Goal: Transaction & Acquisition: Book appointment/travel/reservation

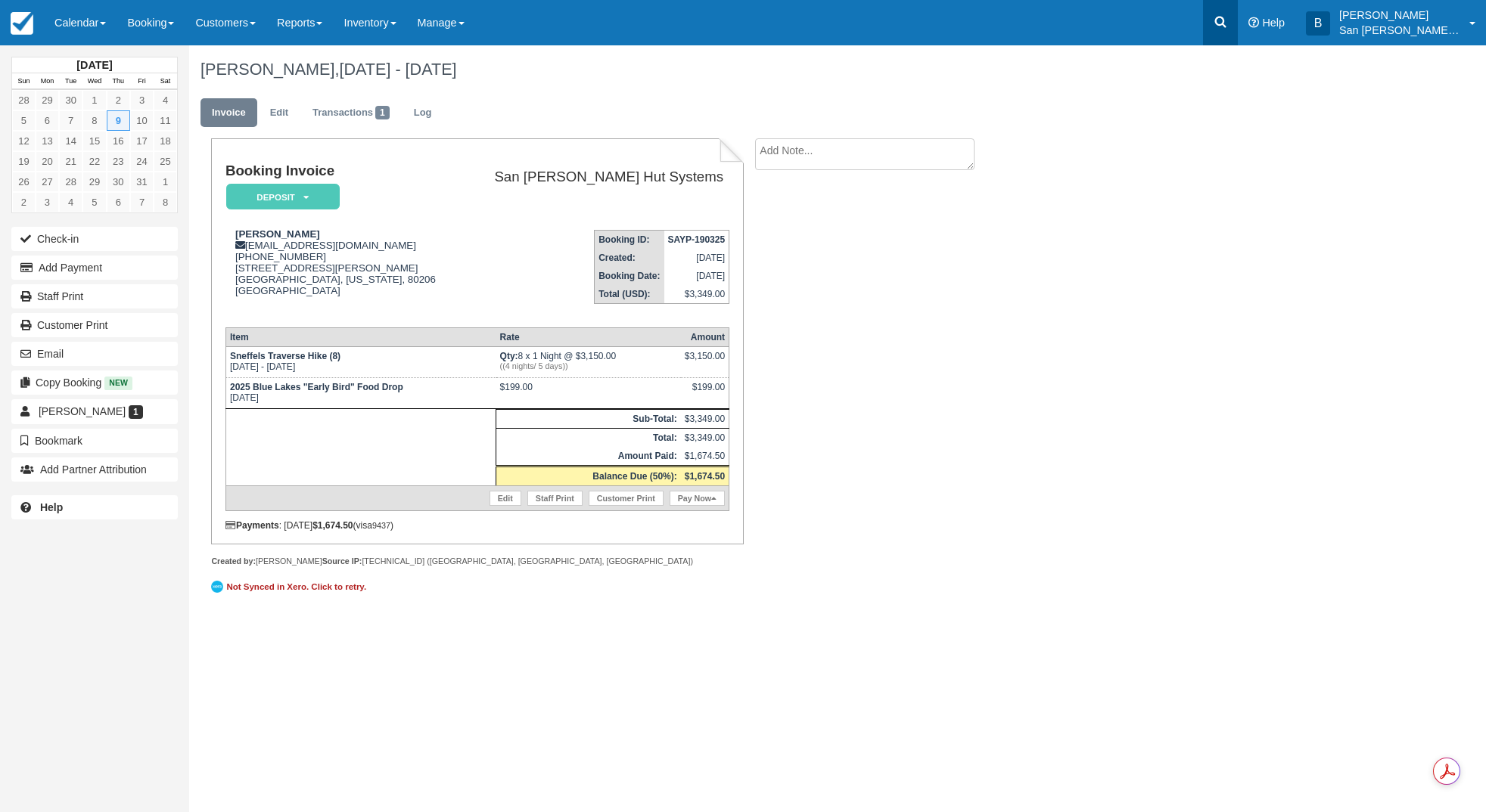
click at [1224, 18] on icon at bounding box center [1220, 21] width 15 height 15
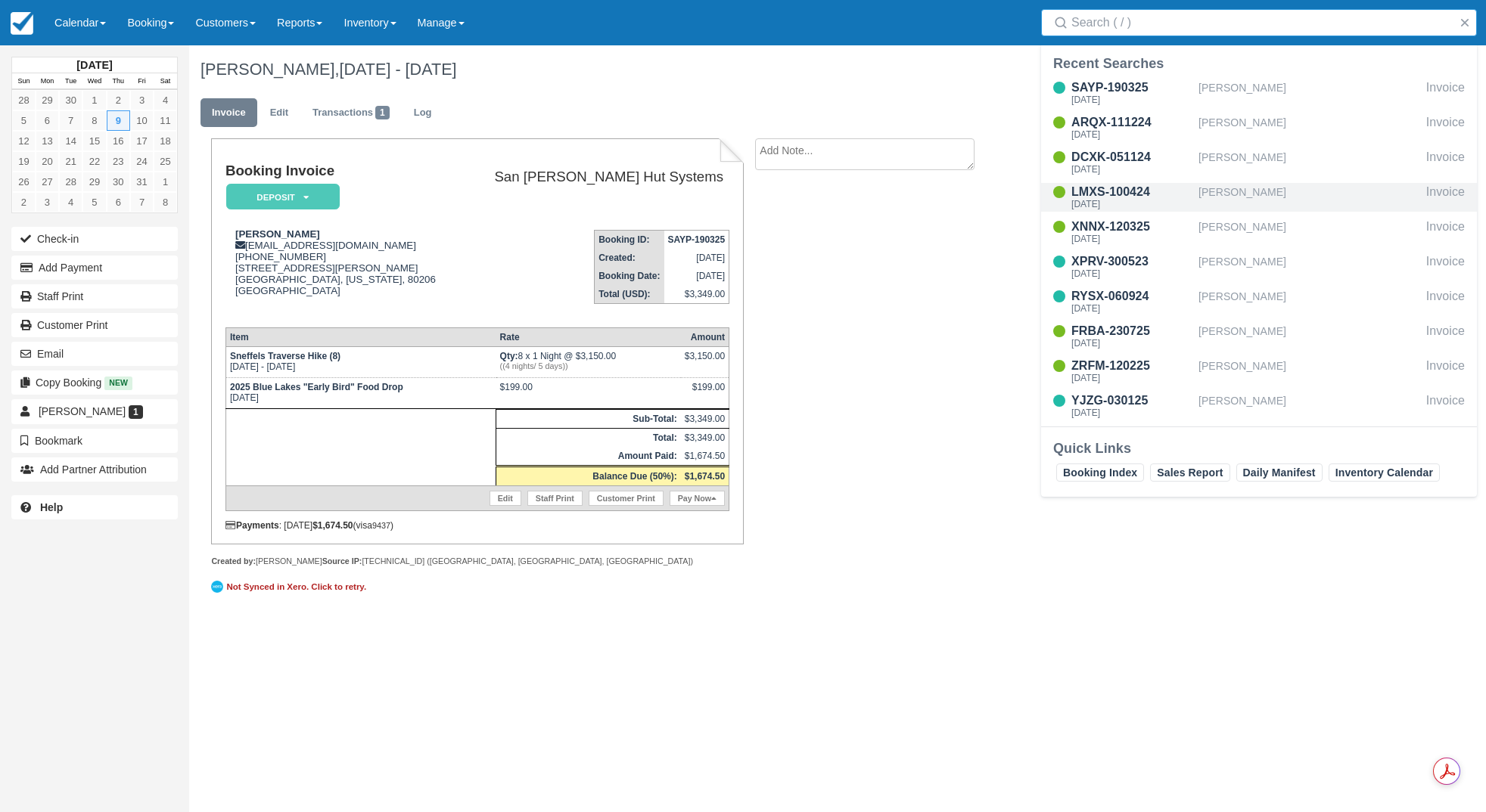
click at [1259, 191] on div "[PERSON_NAME]" at bounding box center [1310, 197] width 222 height 29
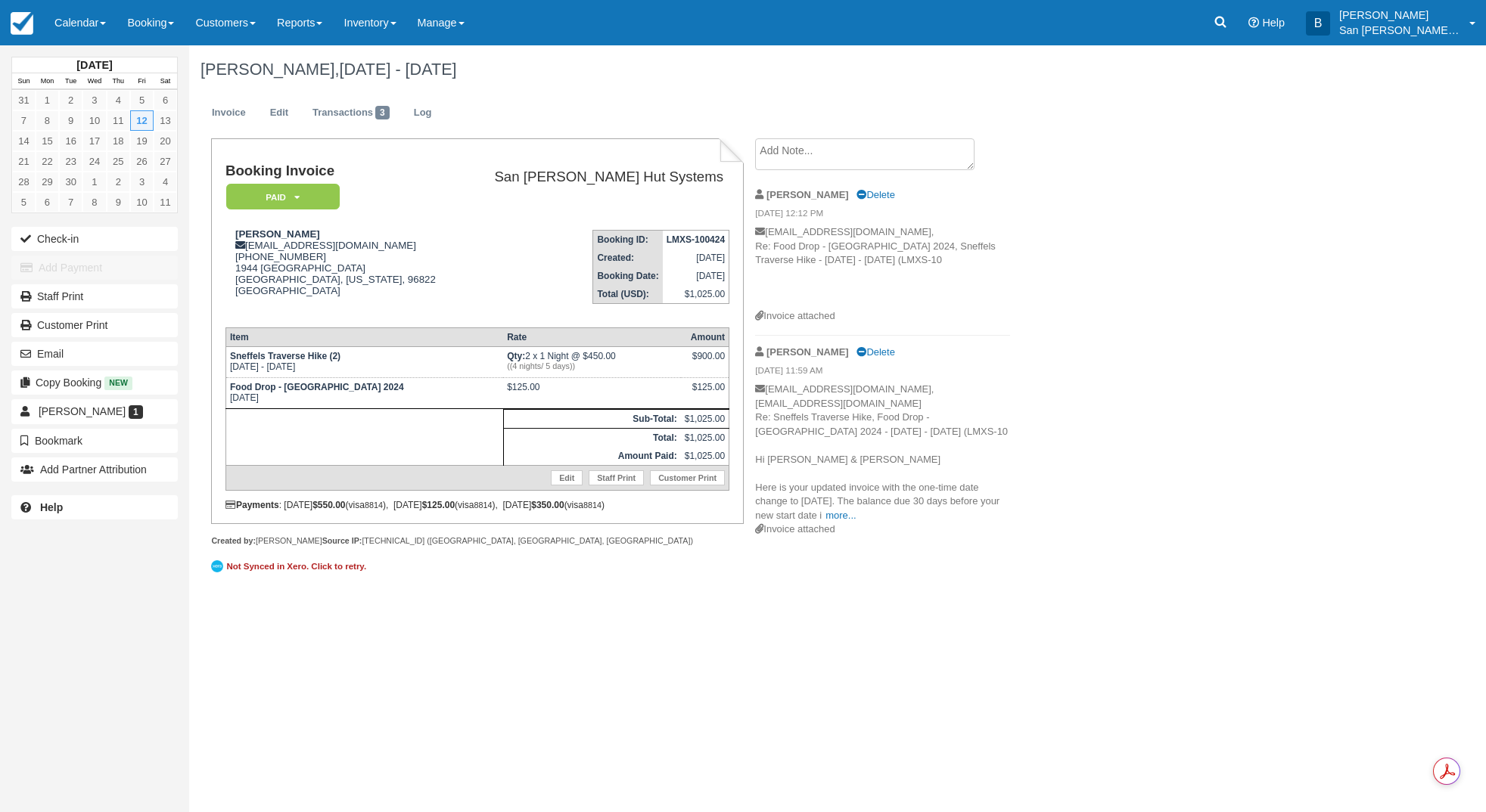
click at [836, 154] on textarea at bounding box center [864, 154] width 219 height 32
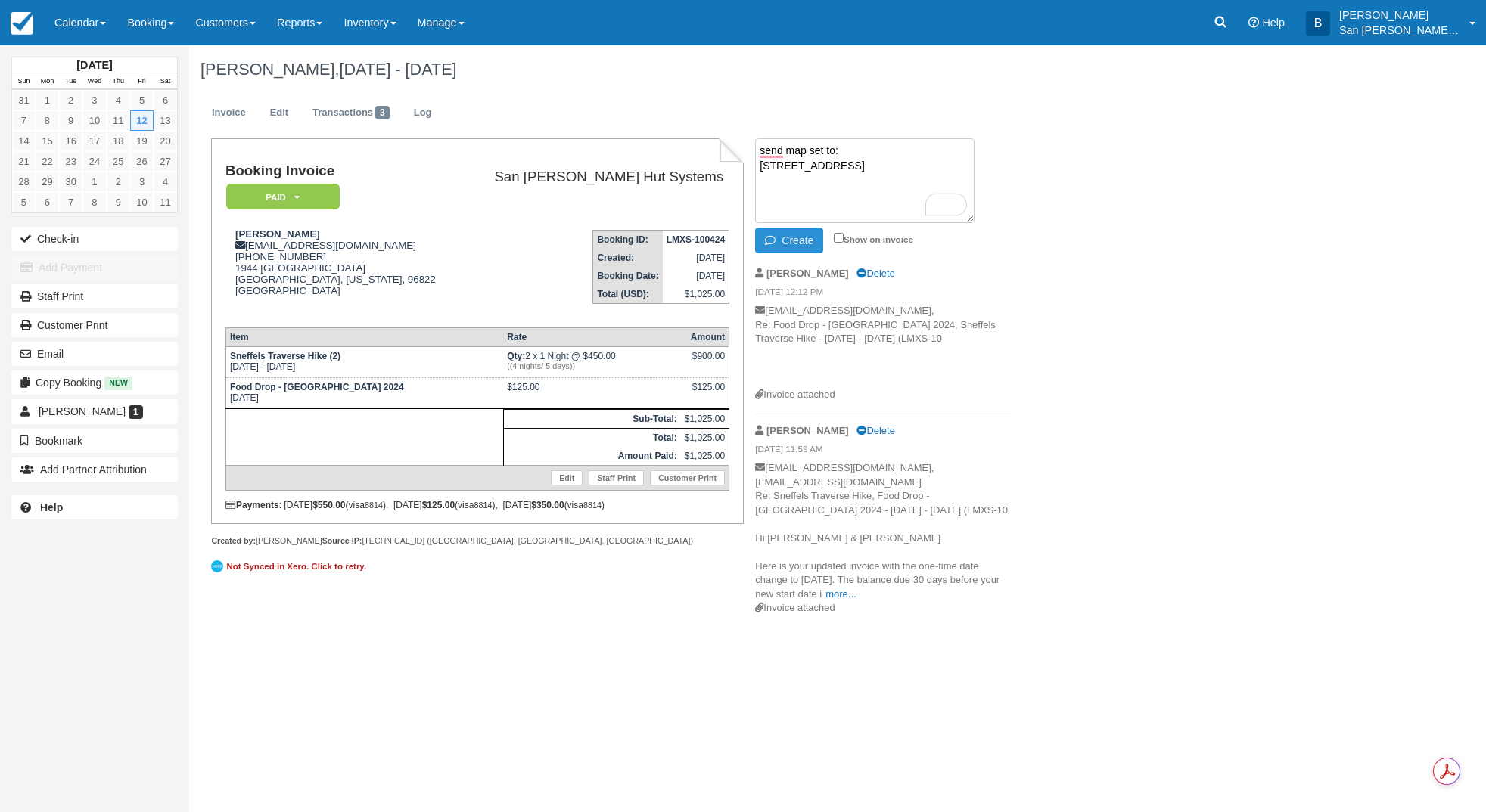
type textarea "send map set to: 358 Blue River PKWY unit E-184, #2301 Silverthorne, CO 80498"
click at [795, 241] on button "Create" at bounding box center [789, 240] width 68 height 26
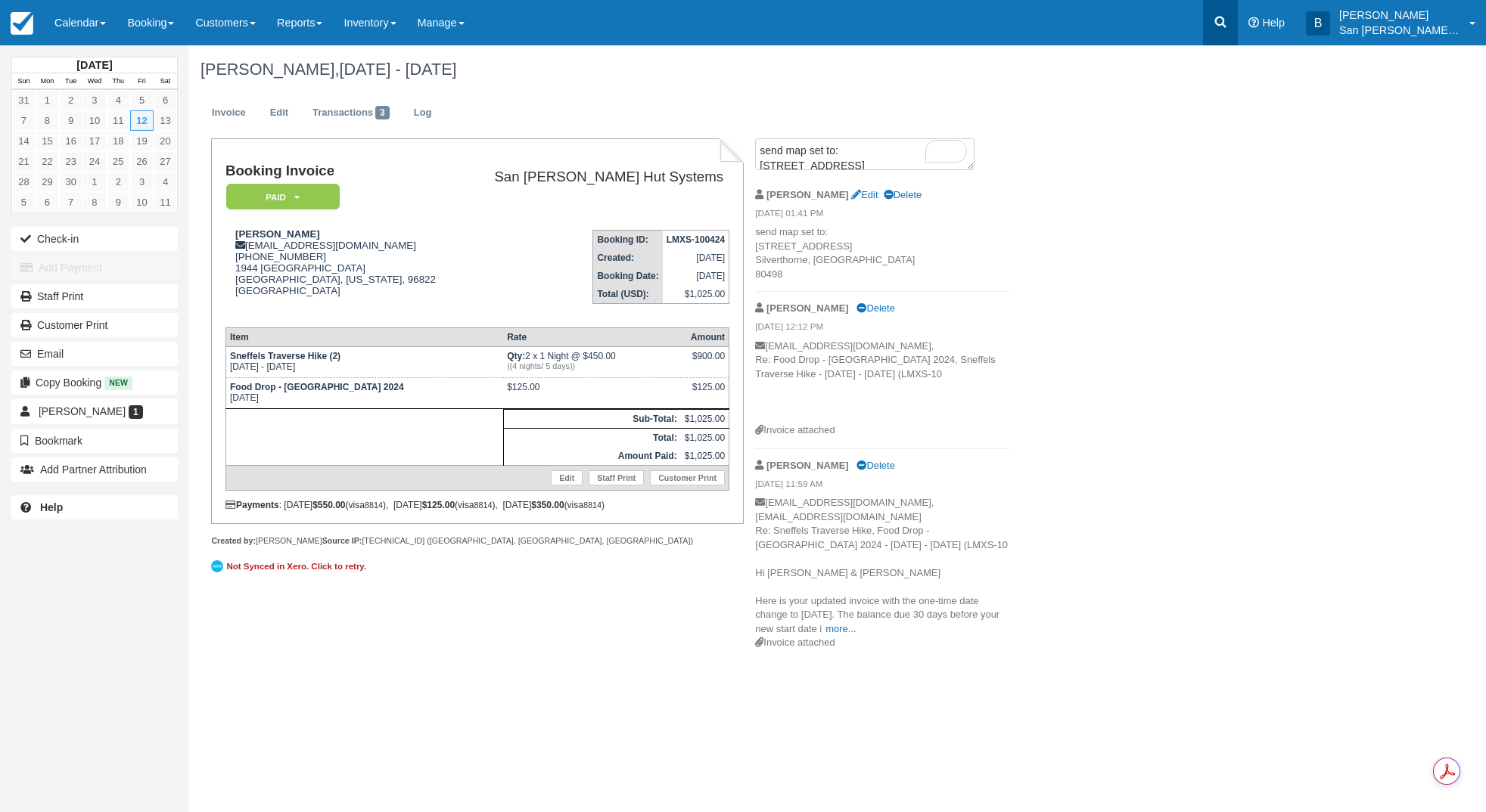
click at [1238, 24] on link at bounding box center [1220, 23] width 35 height 45
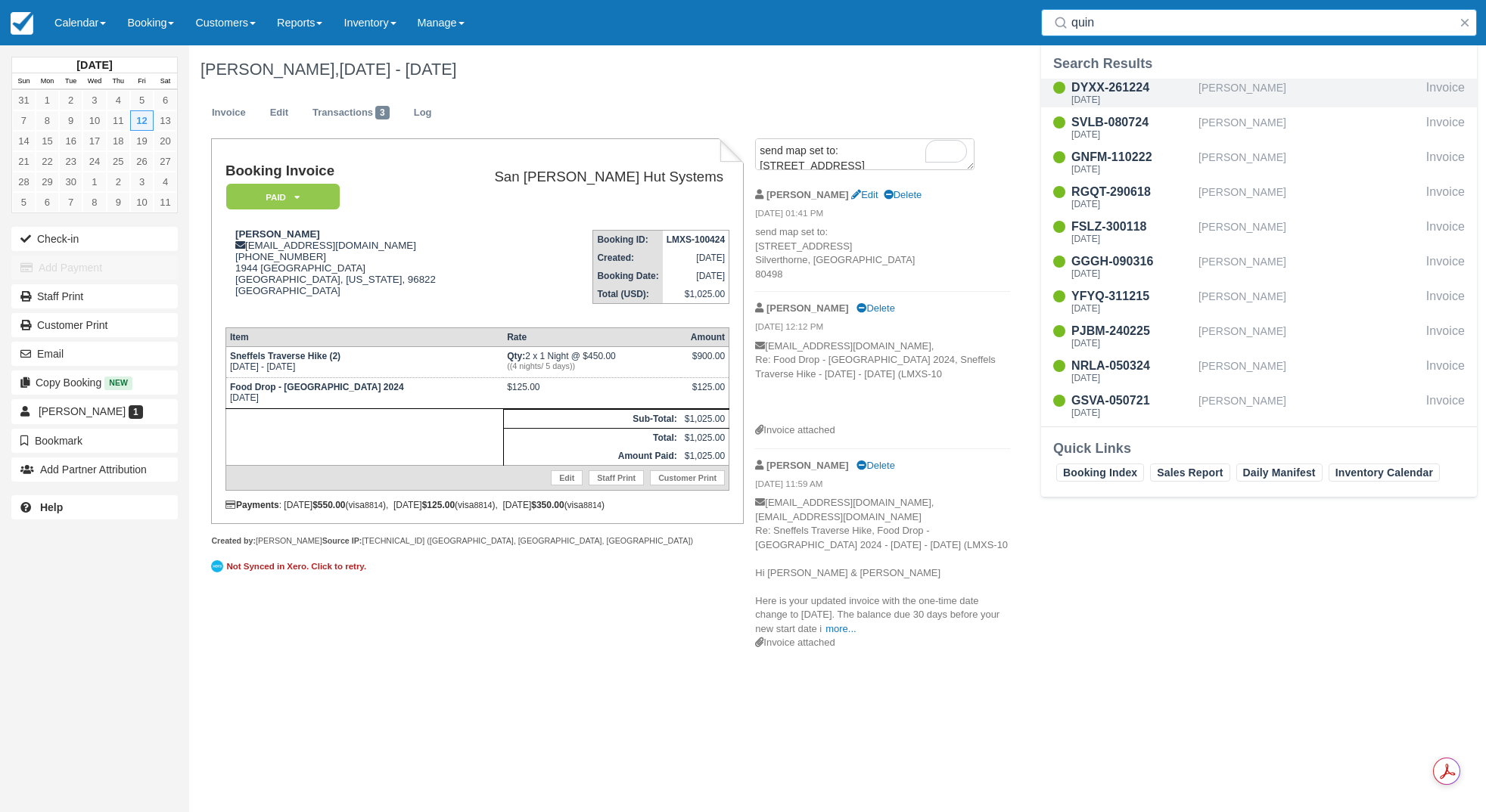
type input "quin"
click at [1148, 95] on div "Mon Sep 22 2025" at bounding box center [1131, 100] width 121 height 9
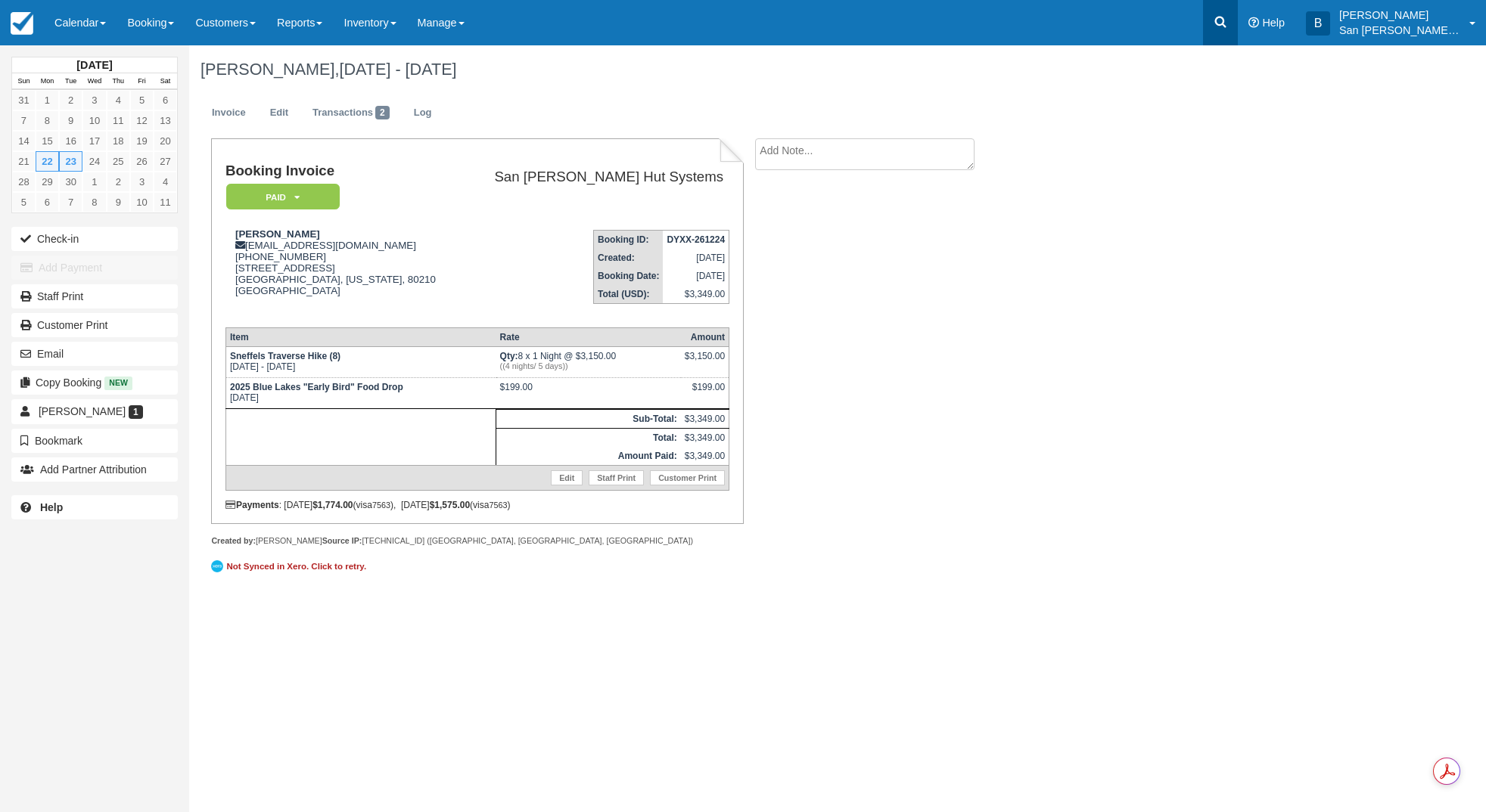
click at [1228, 29] on icon at bounding box center [1220, 21] width 15 height 15
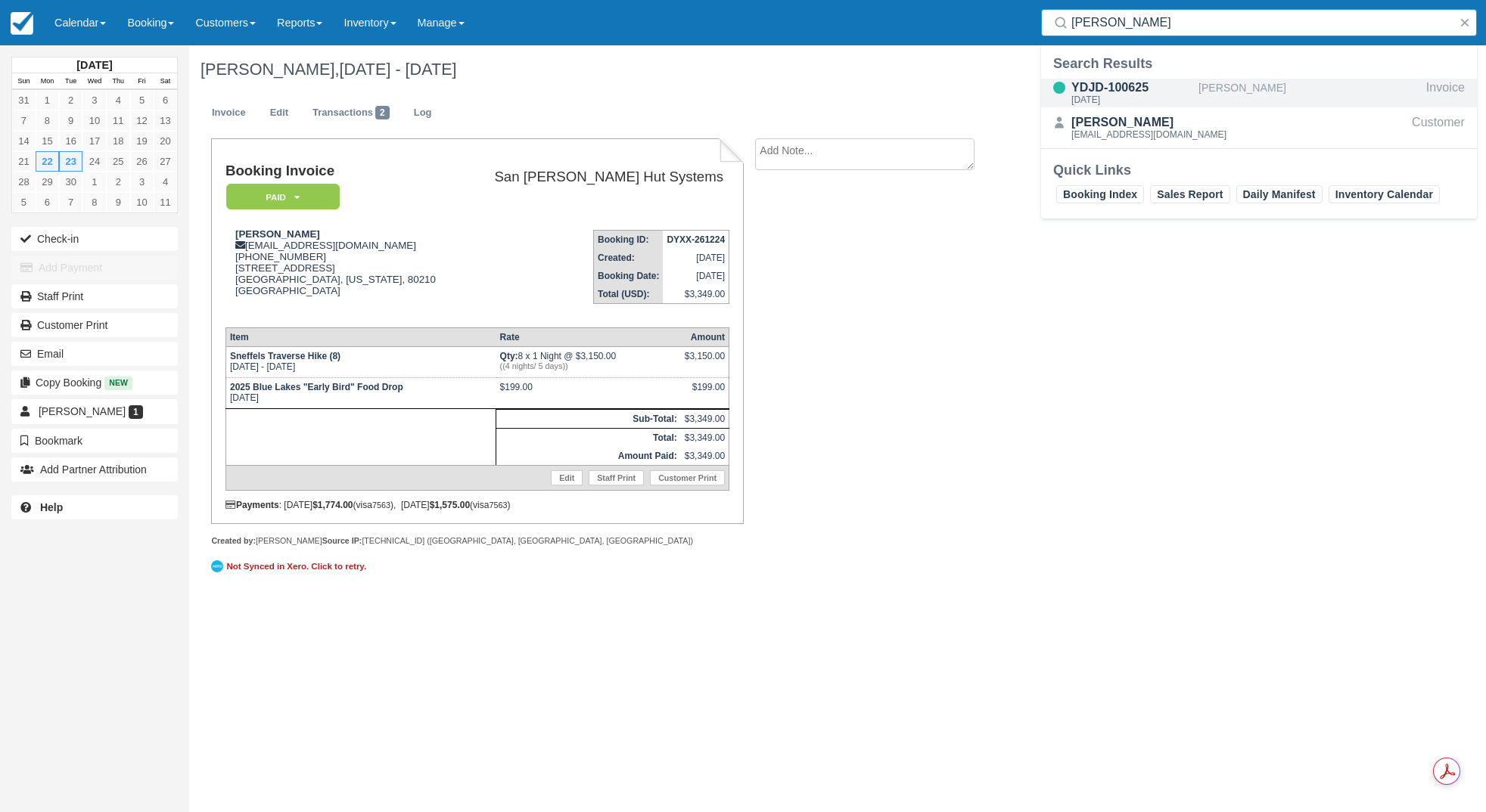
type input "[PERSON_NAME]"
click at [1130, 92] on div "YDJD-100625" at bounding box center [1131, 87] width 121 height 18
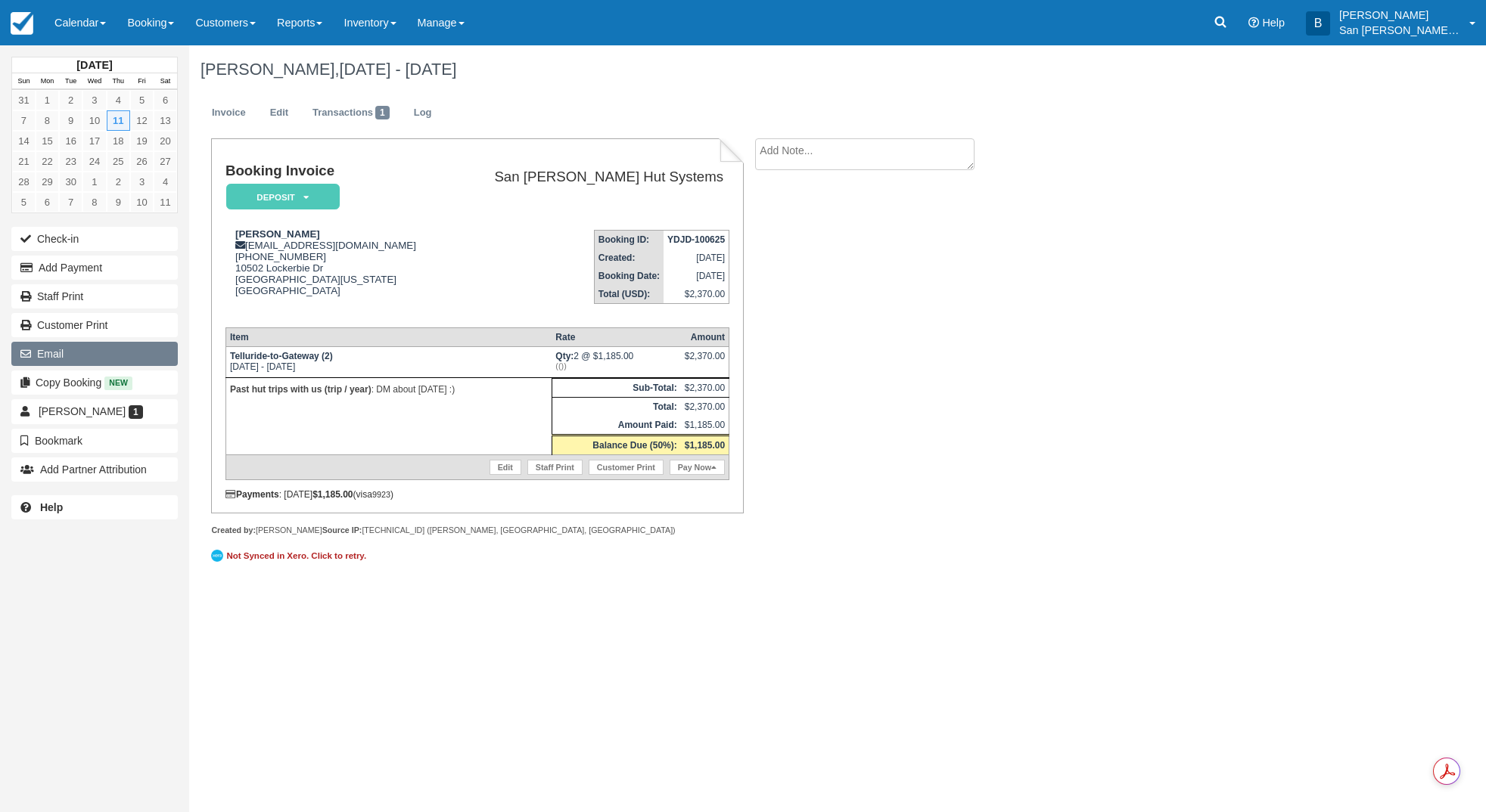
click at [59, 352] on button "Email" at bounding box center [94, 354] width 166 height 24
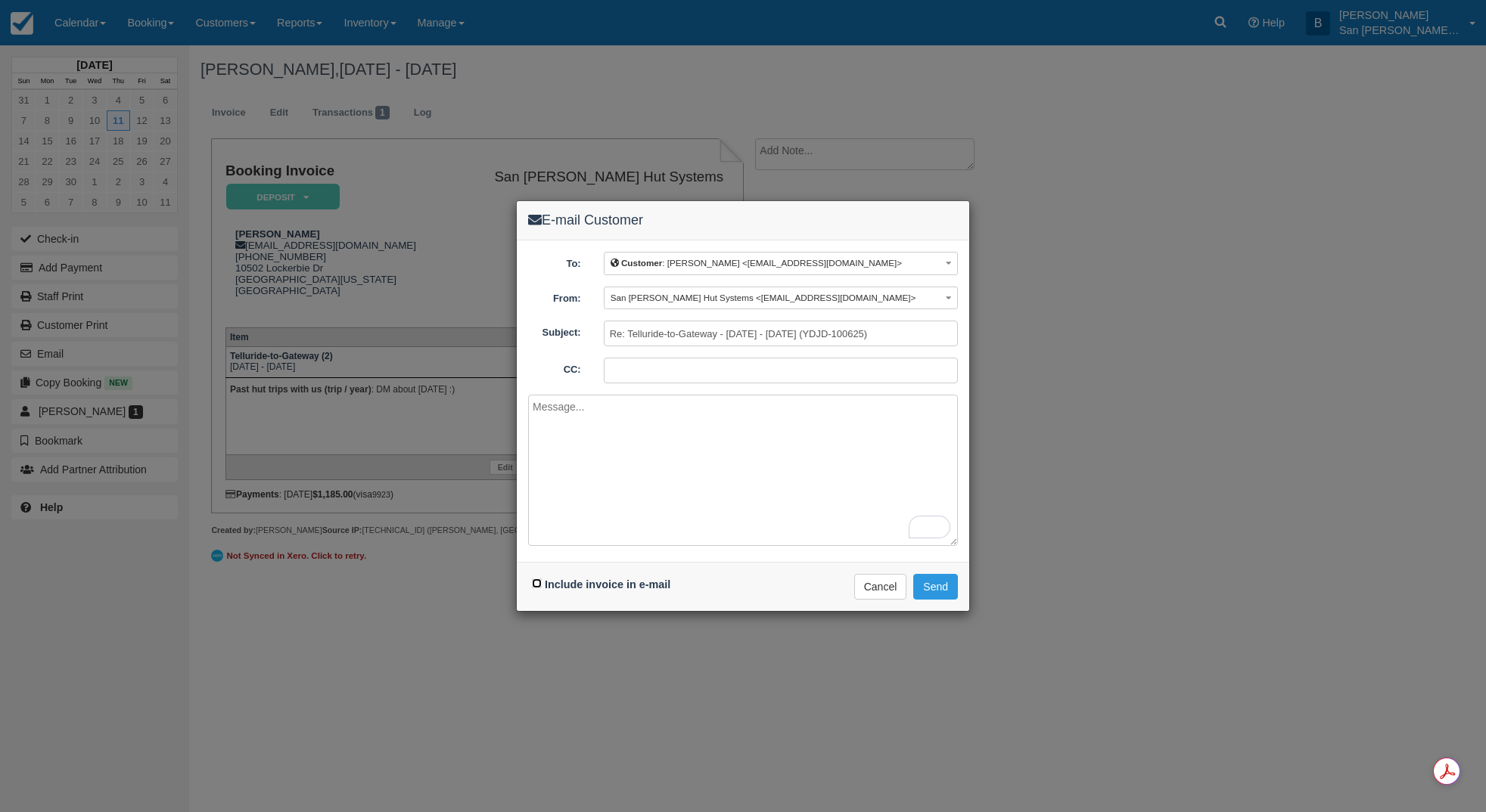
click at [537, 587] on input "Include invoice in e-mail" at bounding box center [536, 583] width 10 height 10
checkbox input "true"
click at [612, 429] on textarea "To enrich screen reader interactions, please activate Accessibility in Grammarl…" at bounding box center [743, 471] width 429 height 151
click at [948, 592] on button "Send" at bounding box center [935, 586] width 45 height 26
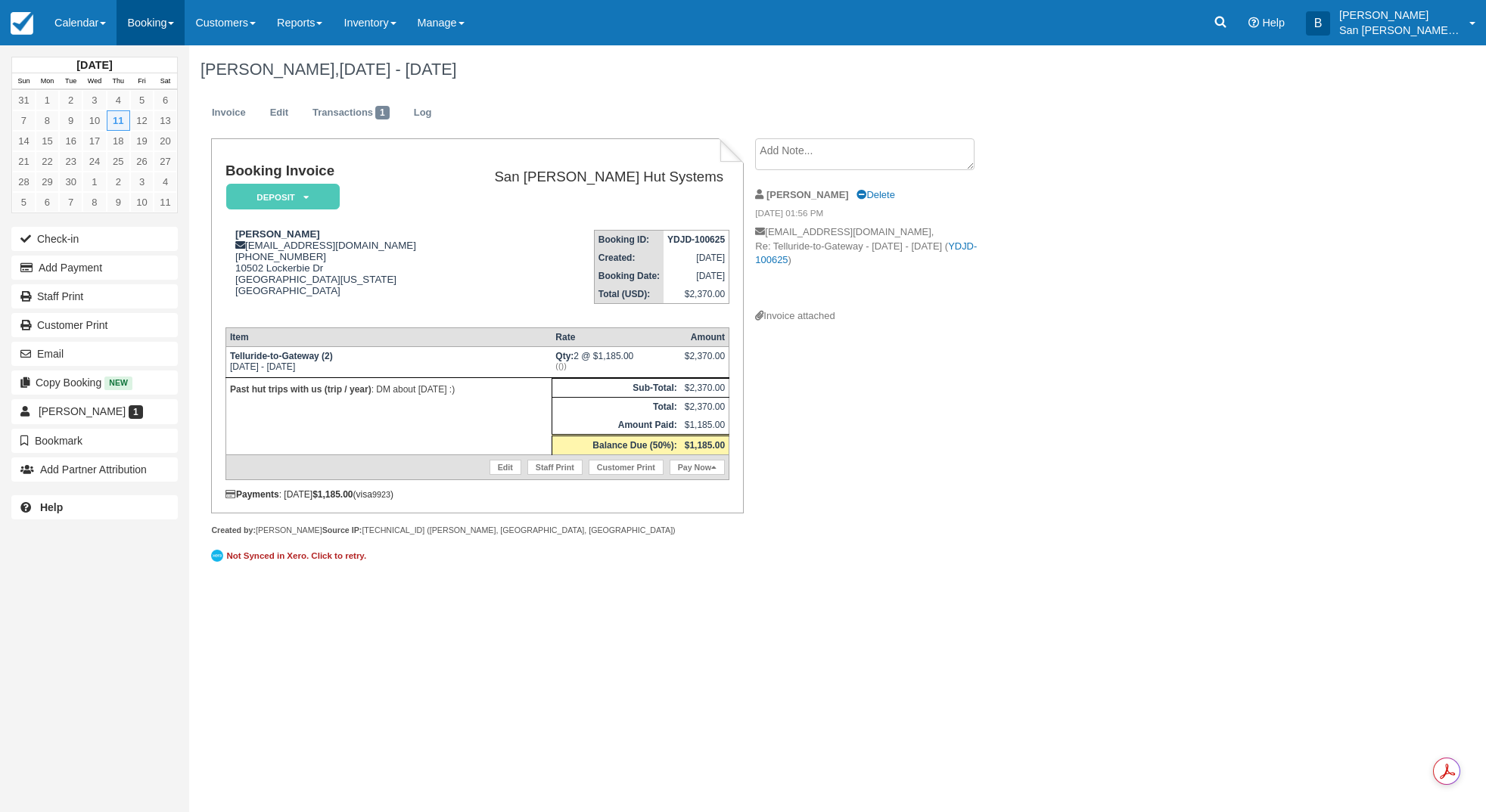
click at [171, 27] on link "Booking" at bounding box center [150, 23] width 68 height 45
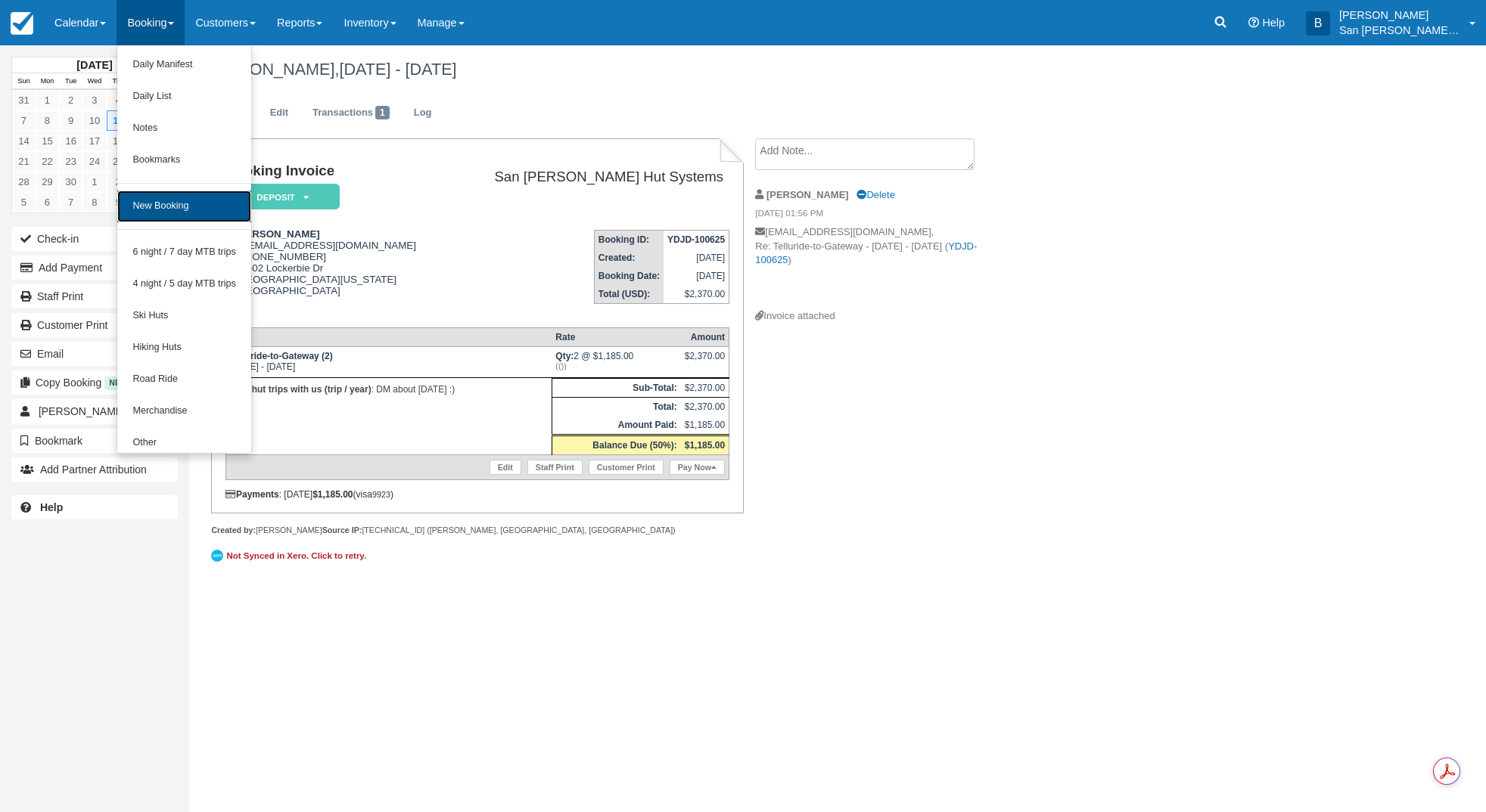
click at [194, 203] on link "New Booking" at bounding box center [184, 206] width 134 height 32
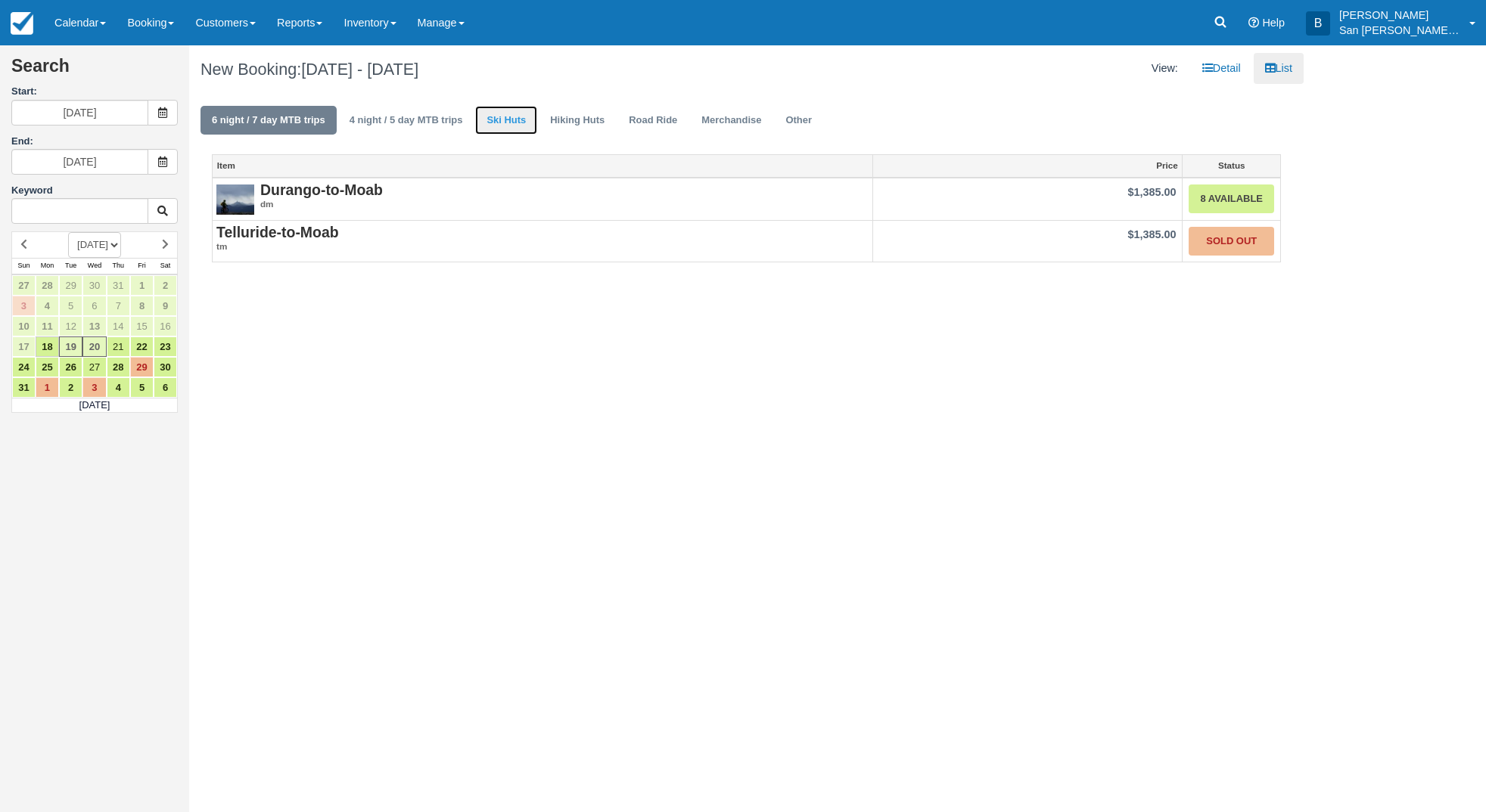
click at [515, 125] on link "Ski Huts" at bounding box center [505, 121] width 62 height 30
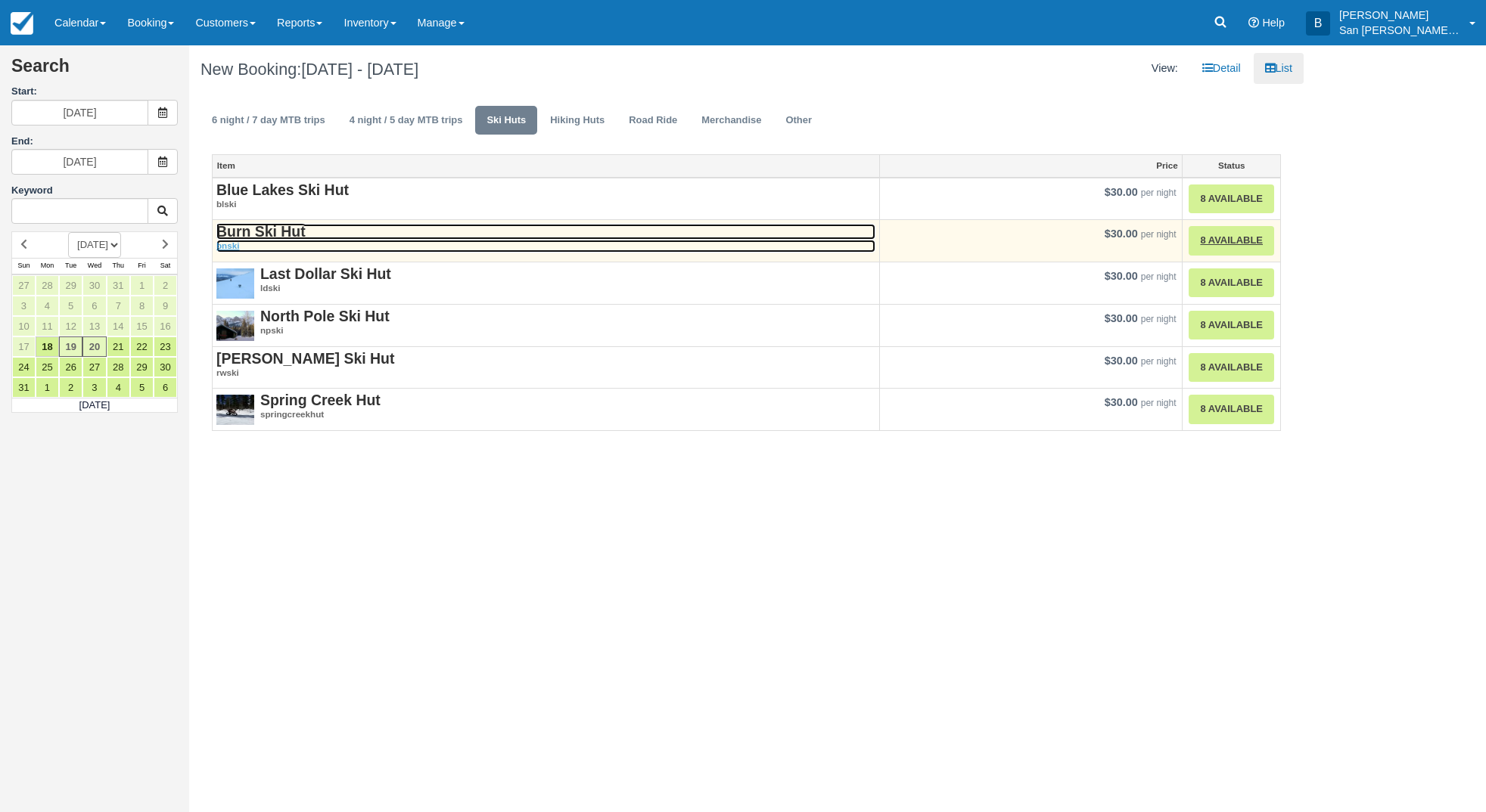
click at [271, 230] on strong "Burn Ski Hut" at bounding box center [261, 231] width 89 height 16
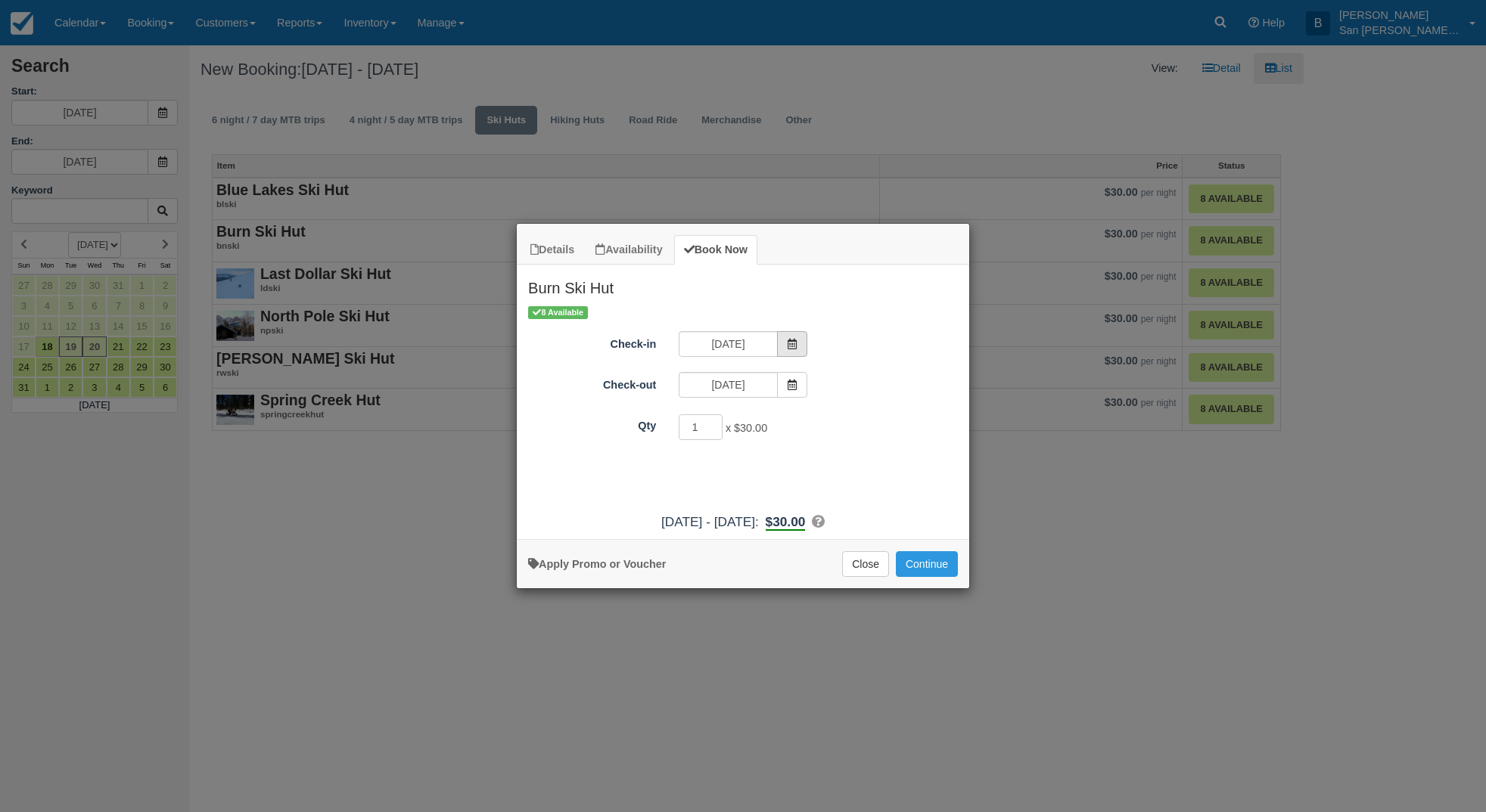
click at [793, 347] on icon "Item Modal" at bounding box center [793, 344] width 11 height 11
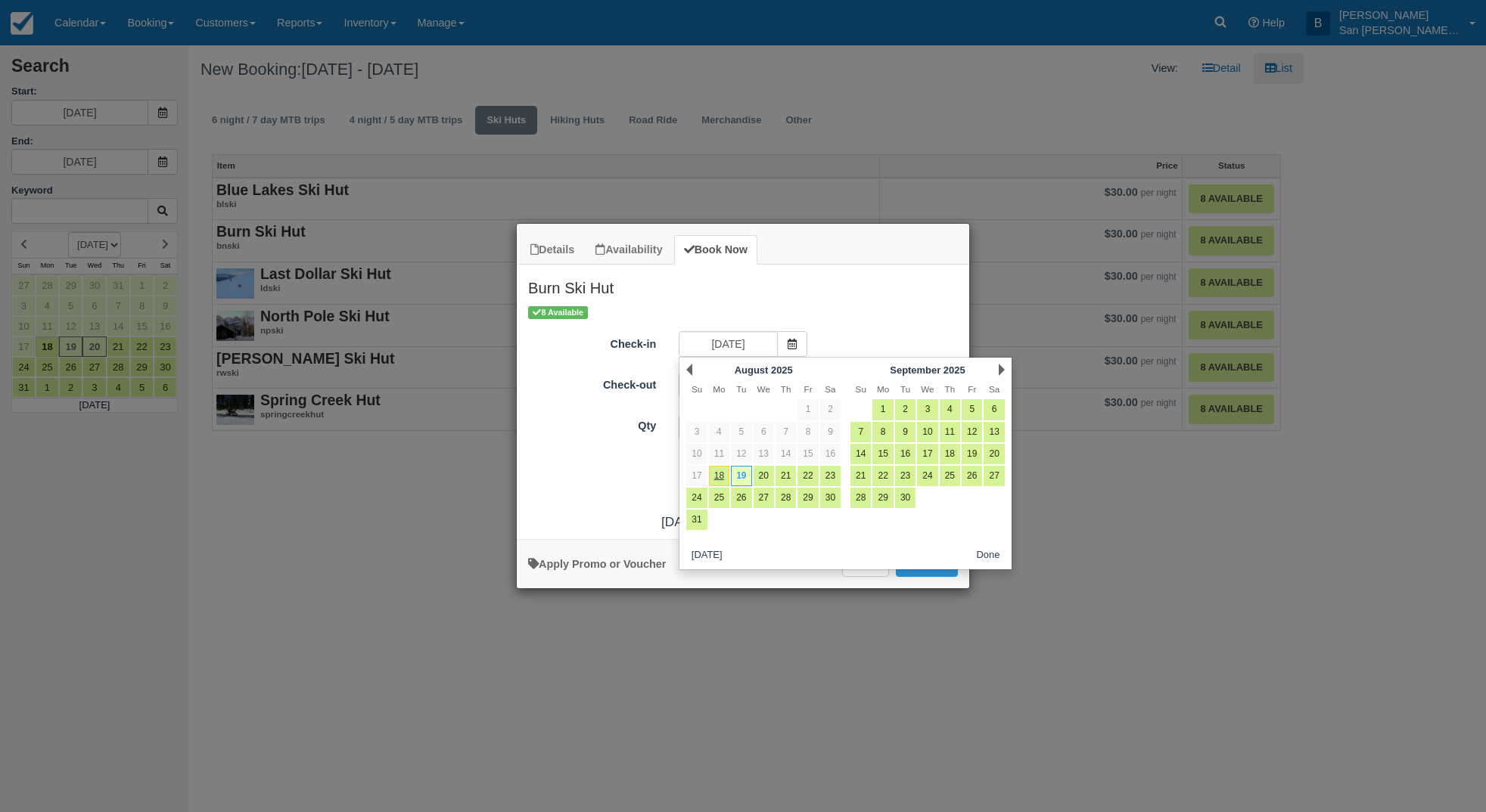
click at [1006, 369] on div "Next September 2025" at bounding box center [928, 369] width 164 height 21
click at [999, 365] on link "Next" at bounding box center [1002, 370] width 6 height 12
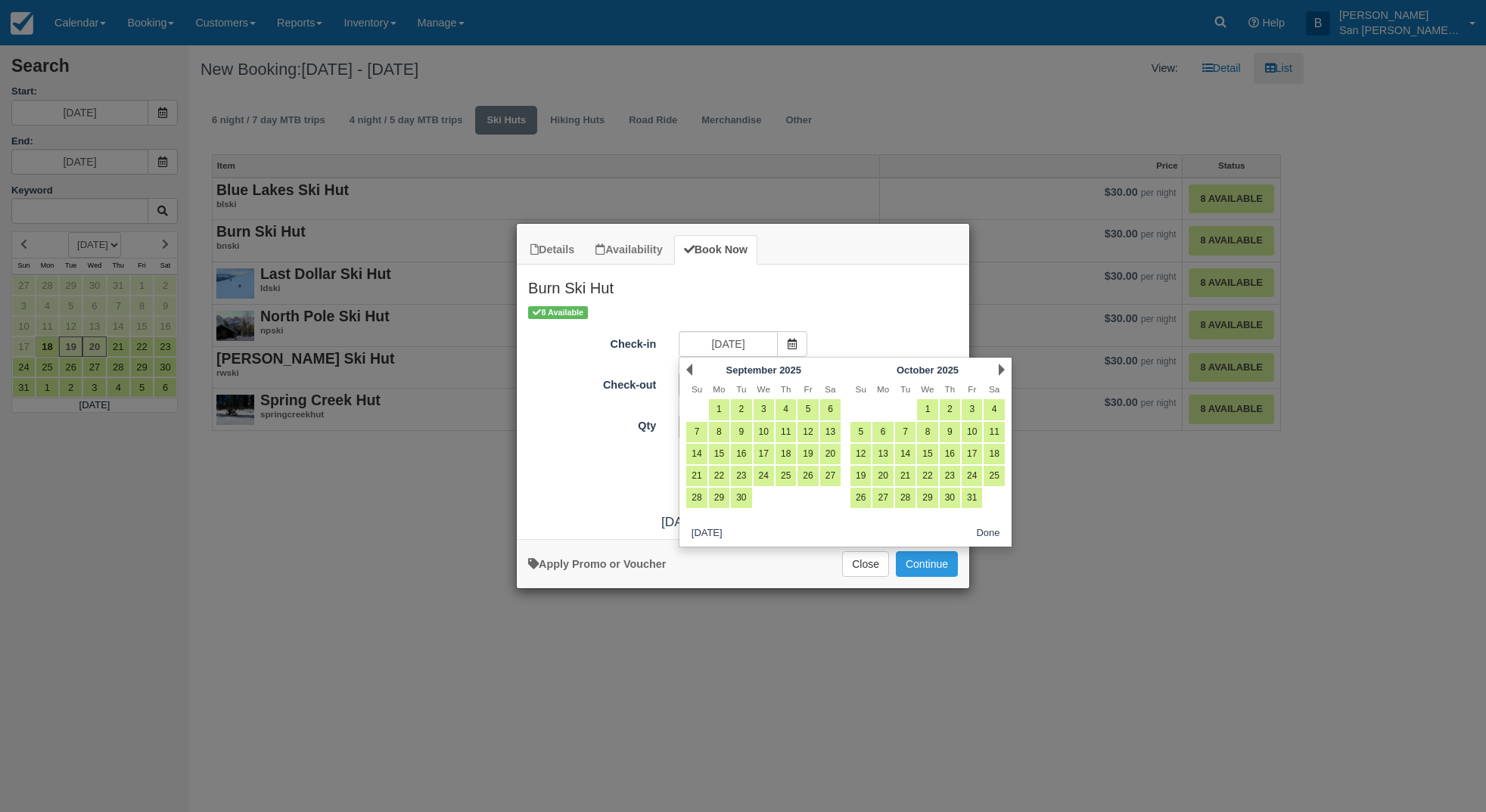
click at [1000, 365] on link "Next" at bounding box center [1002, 370] width 6 height 12
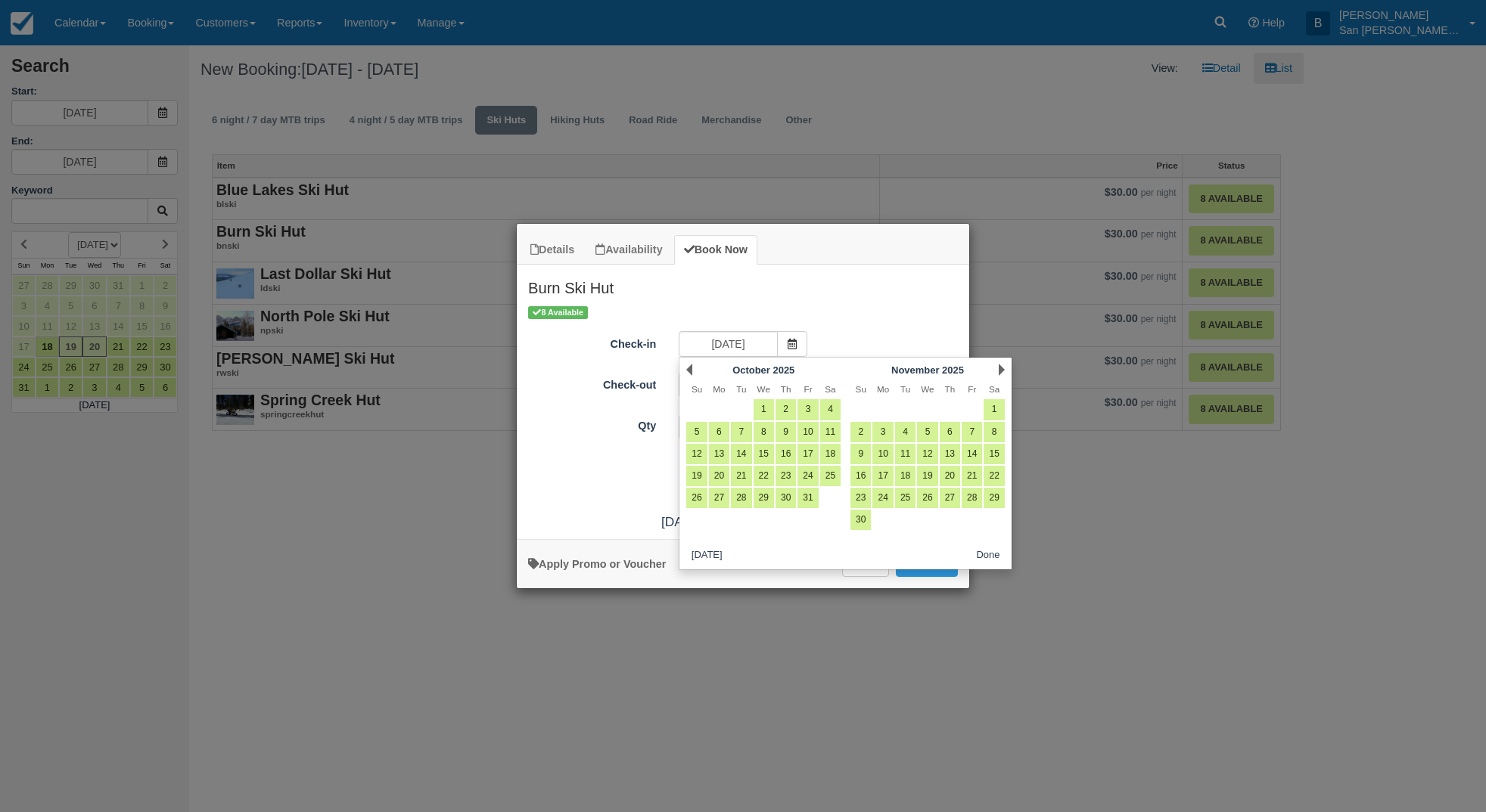
click at [1000, 365] on link "Next" at bounding box center [1002, 370] width 6 height 12
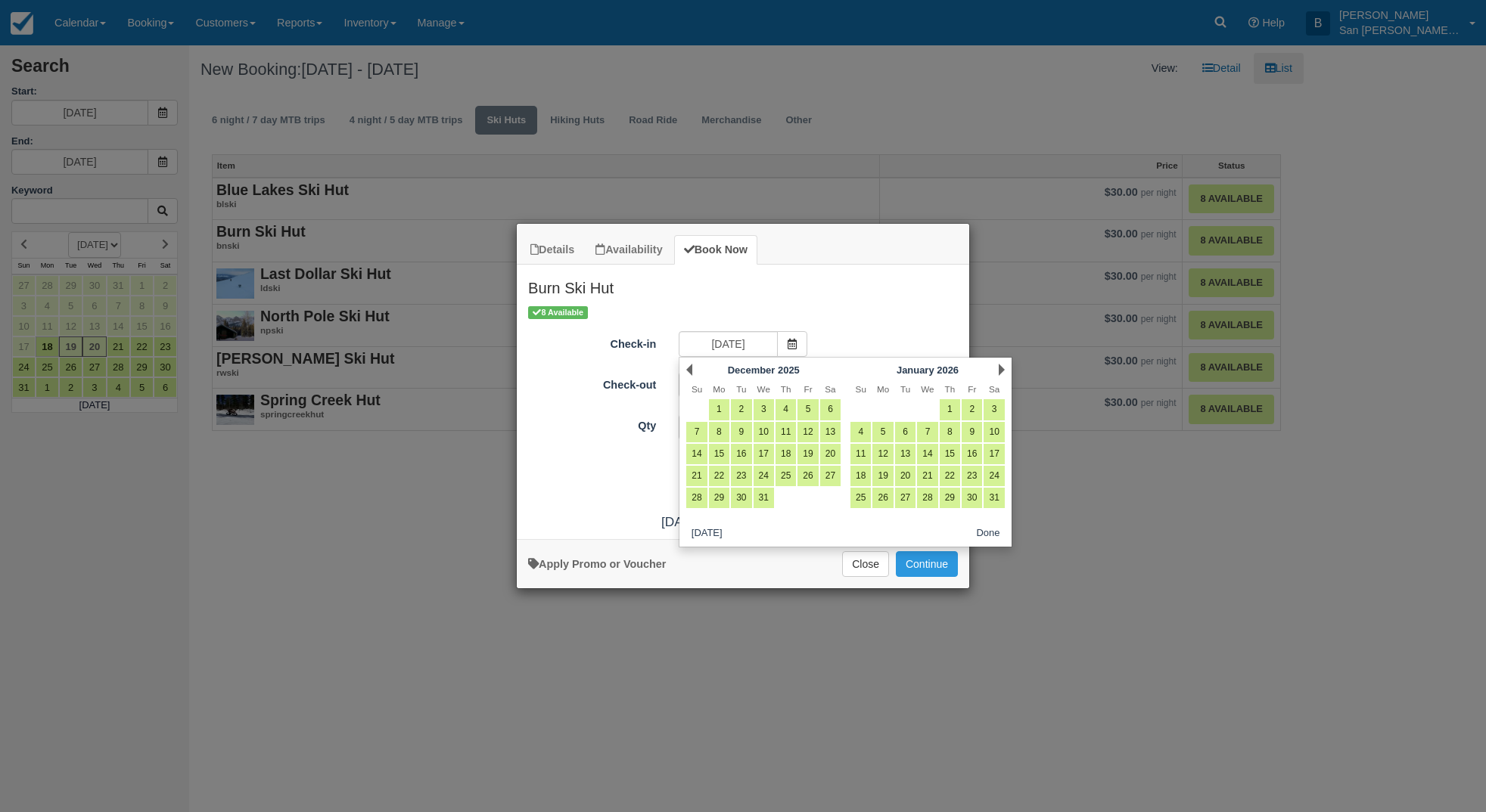
click at [1000, 365] on link "Next" at bounding box center [1002, 370] width 6 height 12
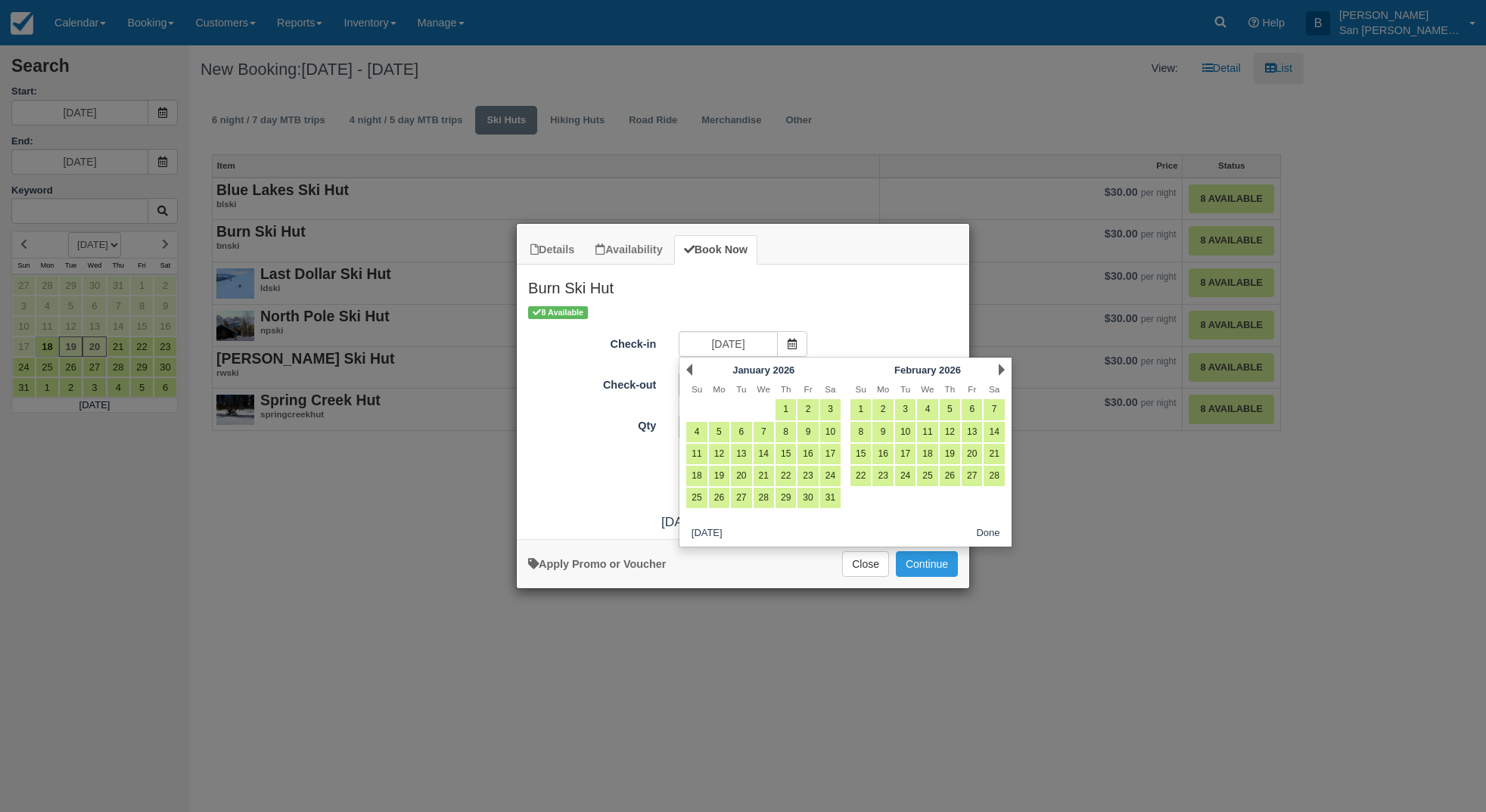
click at [1000, 365] on link "Next" at bounding box center [1002, 370] width 6 height 12
click at [968, 404] on link "6" at bounding box center [971, 410] width 20 height 20
type input "03/06/26"
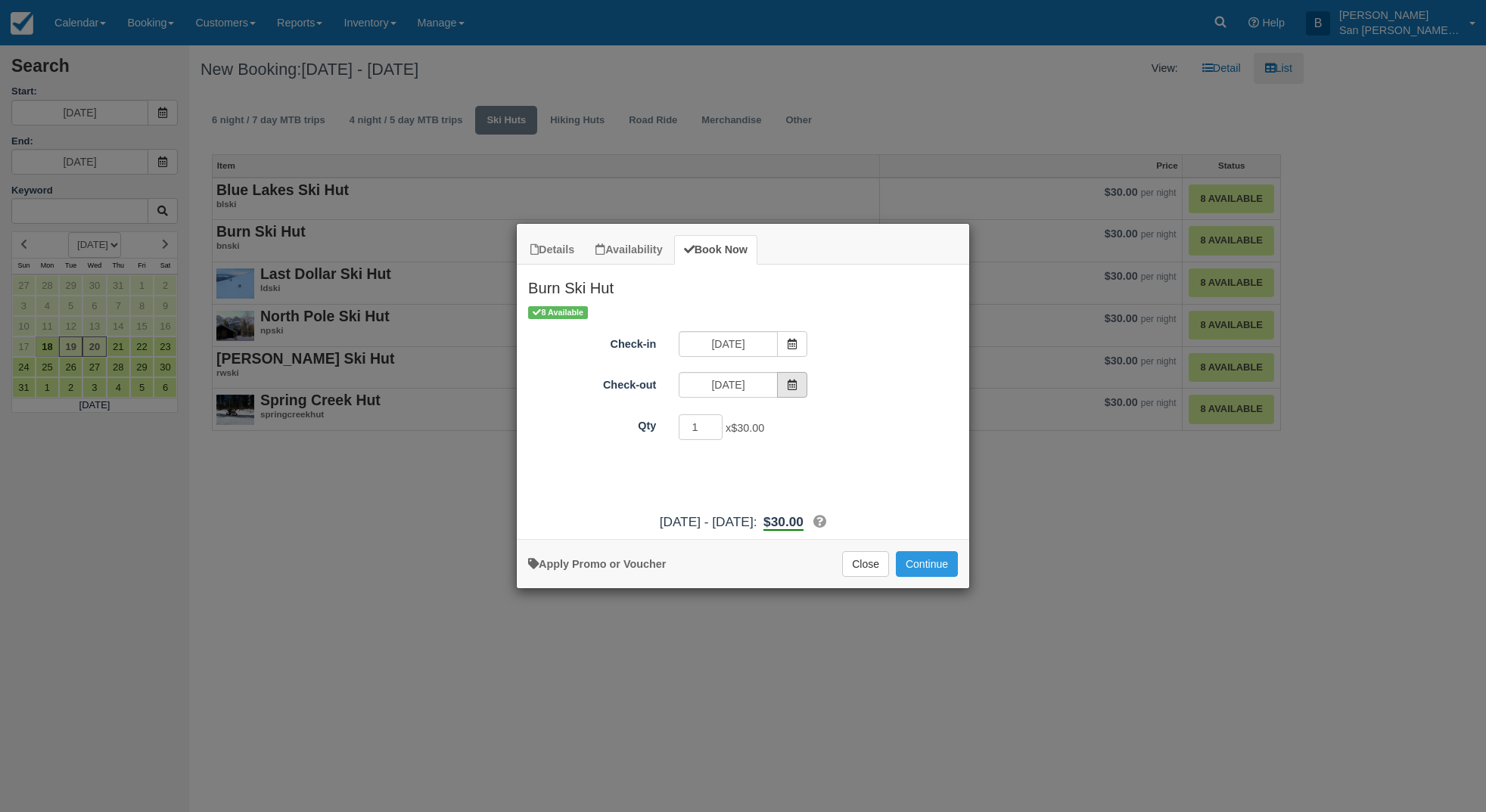
click at [790, 382] on icon "Item Modal" at bounding box center [793, 385] width 11 height 11
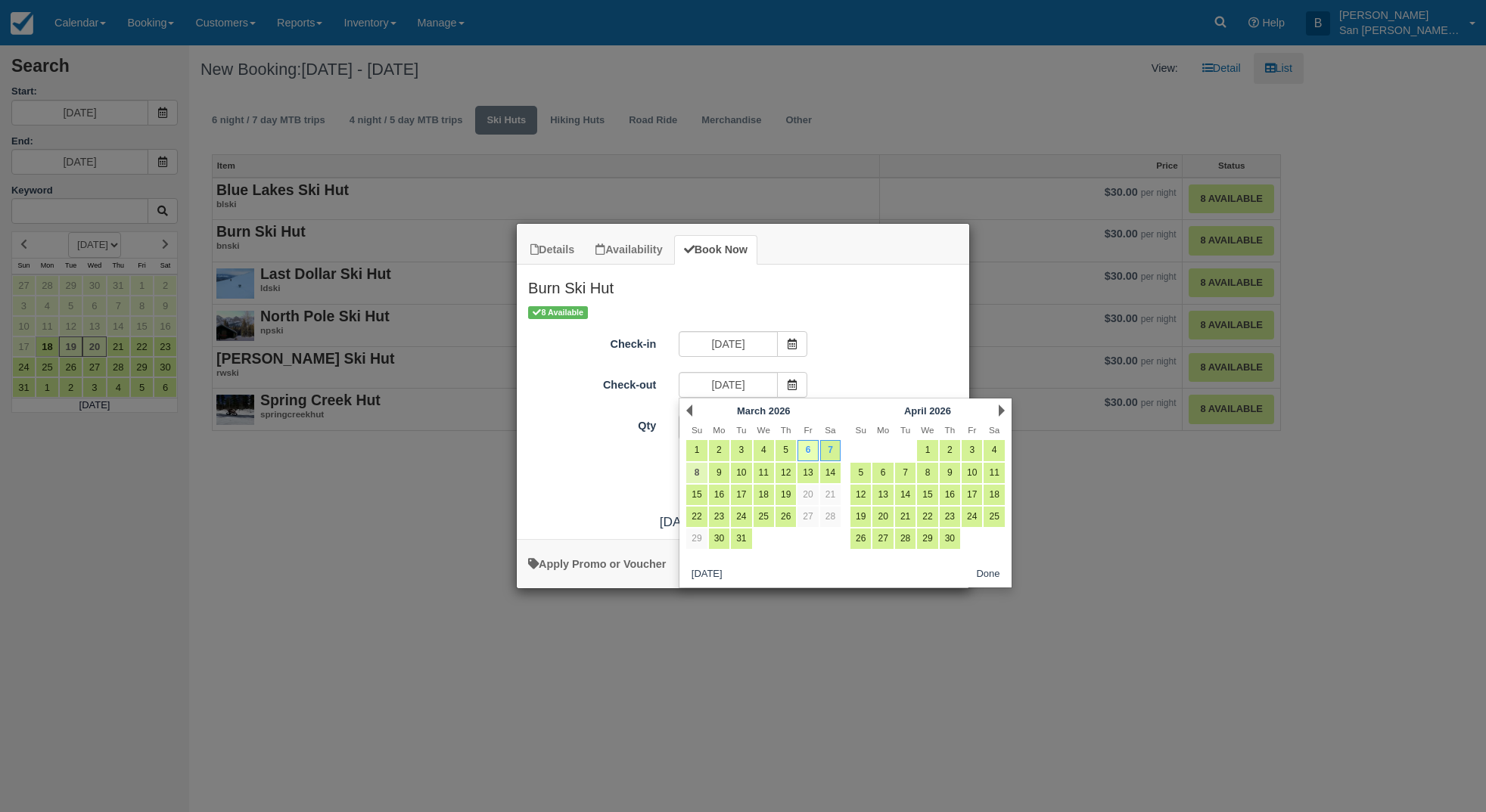
click at [695, 473] on link "8" at bounding box center [697, 473] width 20 height 20
type input "03/08/26"
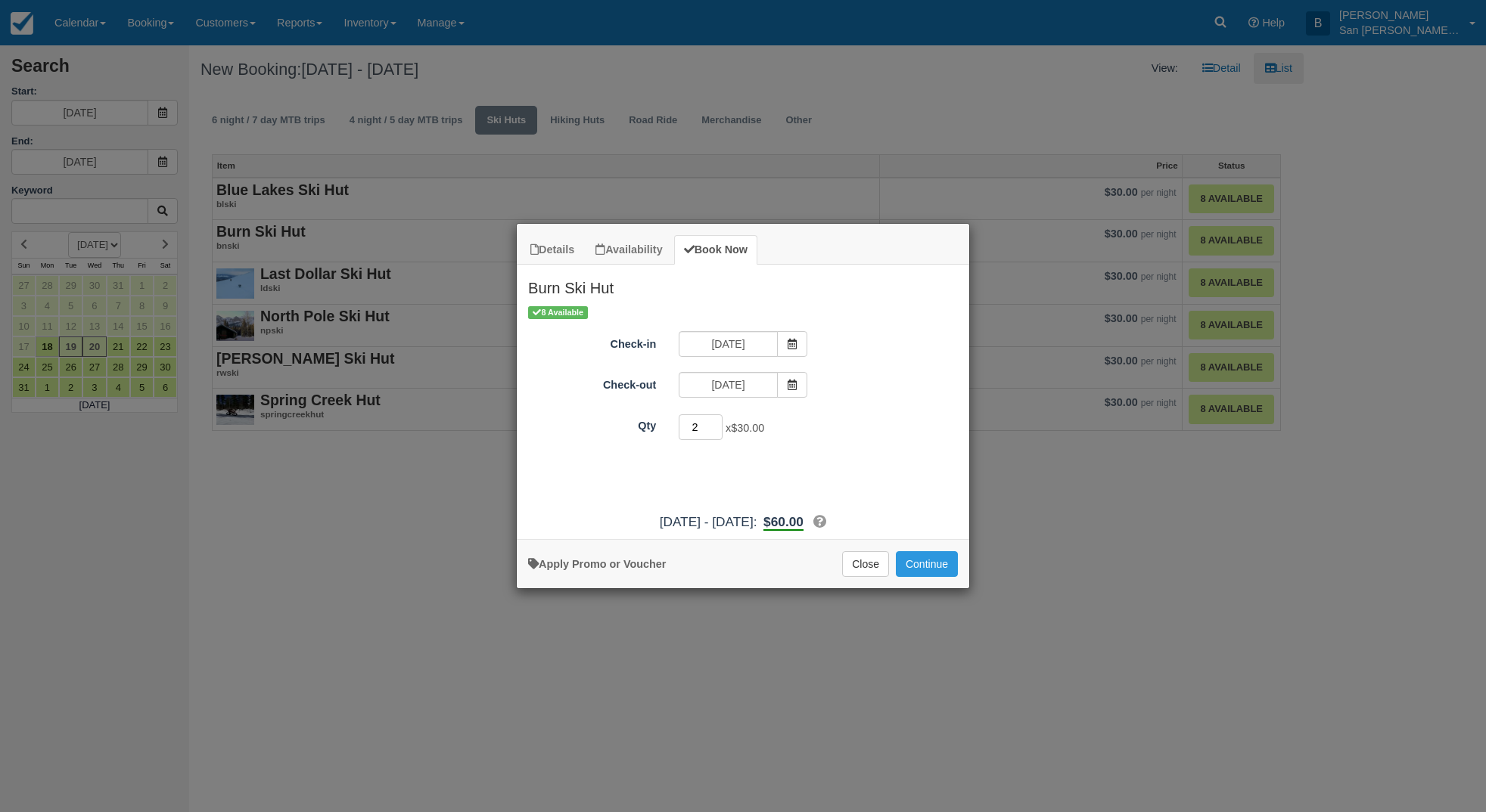
click at [714, 423] on input "2" at bounding box center [700, 427] width 44 height 26
drag, startPoint x: 704, startPoint y: 427, endPoint x: 630, endPoint y: 426, distance: 74.0
click at [630, 427] on div "Qty 2 x $30.00 Required." at bounding box center [743, 428] width 452 height 30
type input "8"
click at [949, 563] on button "Continue" at bounding box center [926, 564] width 62 height 26
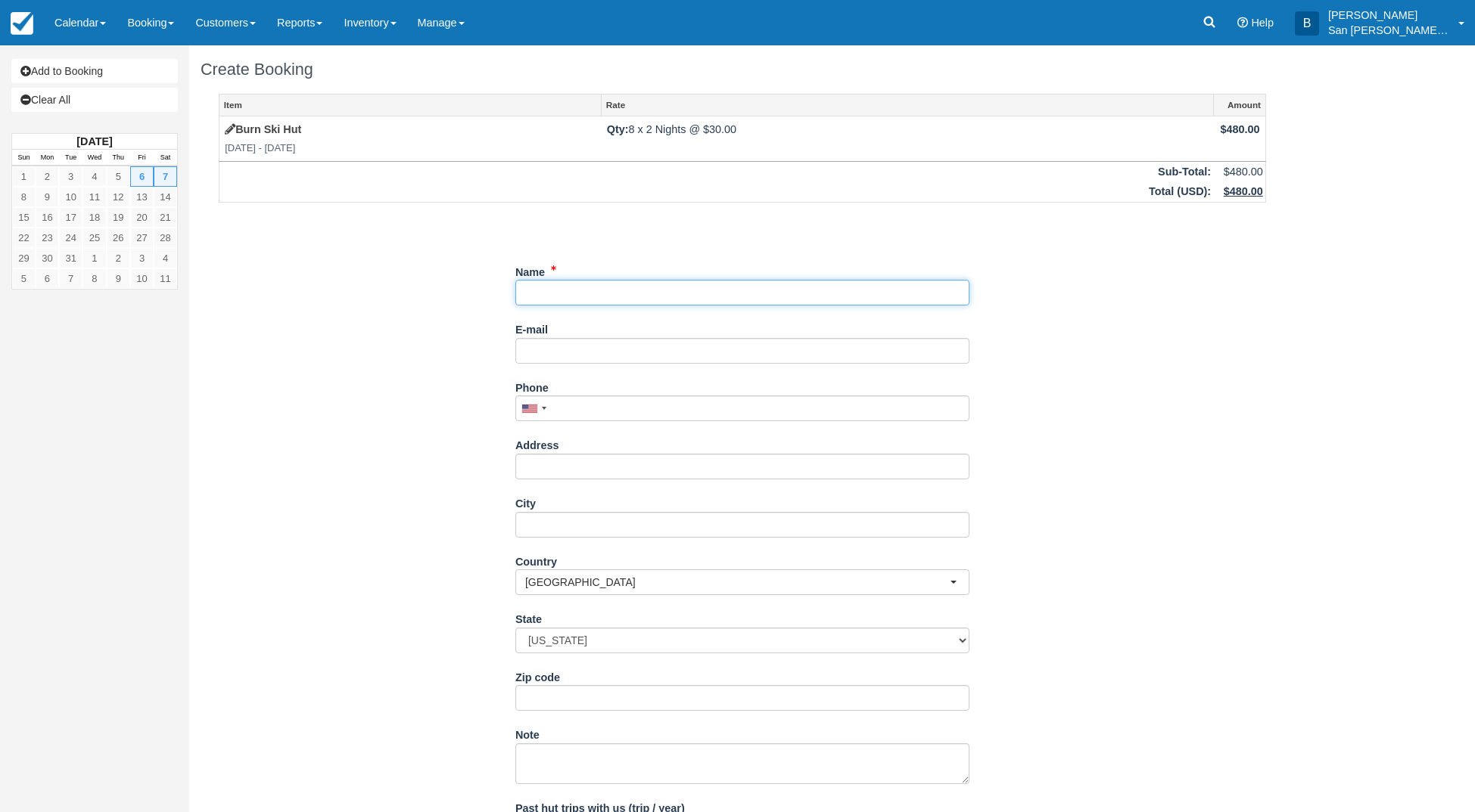
click at [585, 286] on input "Name" at bounding box center [742, 292] width 454 height 26
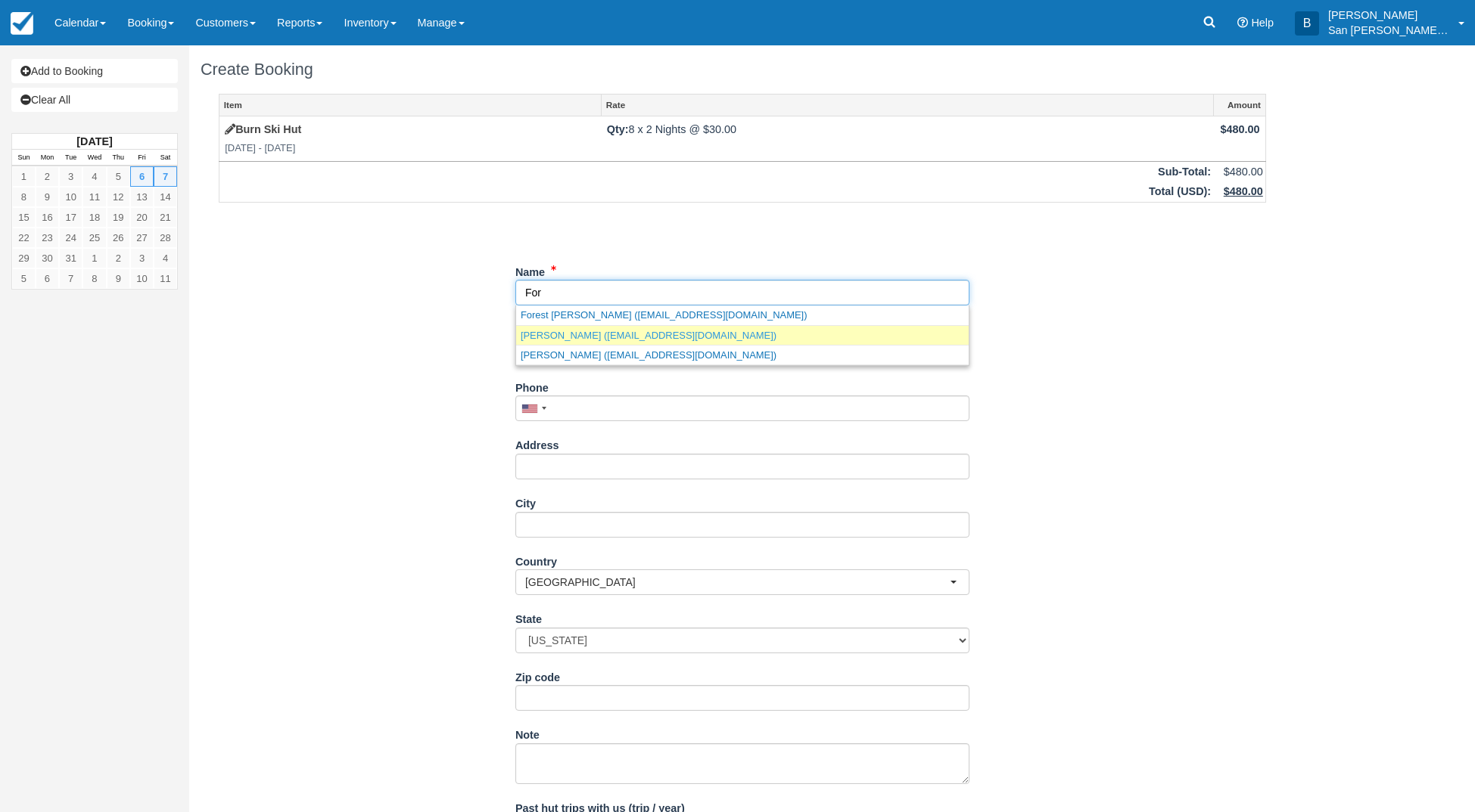
click at [612, 333] on link "Forrest Cannon (frcannon92@gmail.com)" at bounding box center [742, 336] width 452 height 19
type input "[PERSON_NAME]"
type input "[EMAIL_ADDRESS][DOMAIN_NAME]"
type input "+17047076993"
type input "5895 W. 34th Ave"
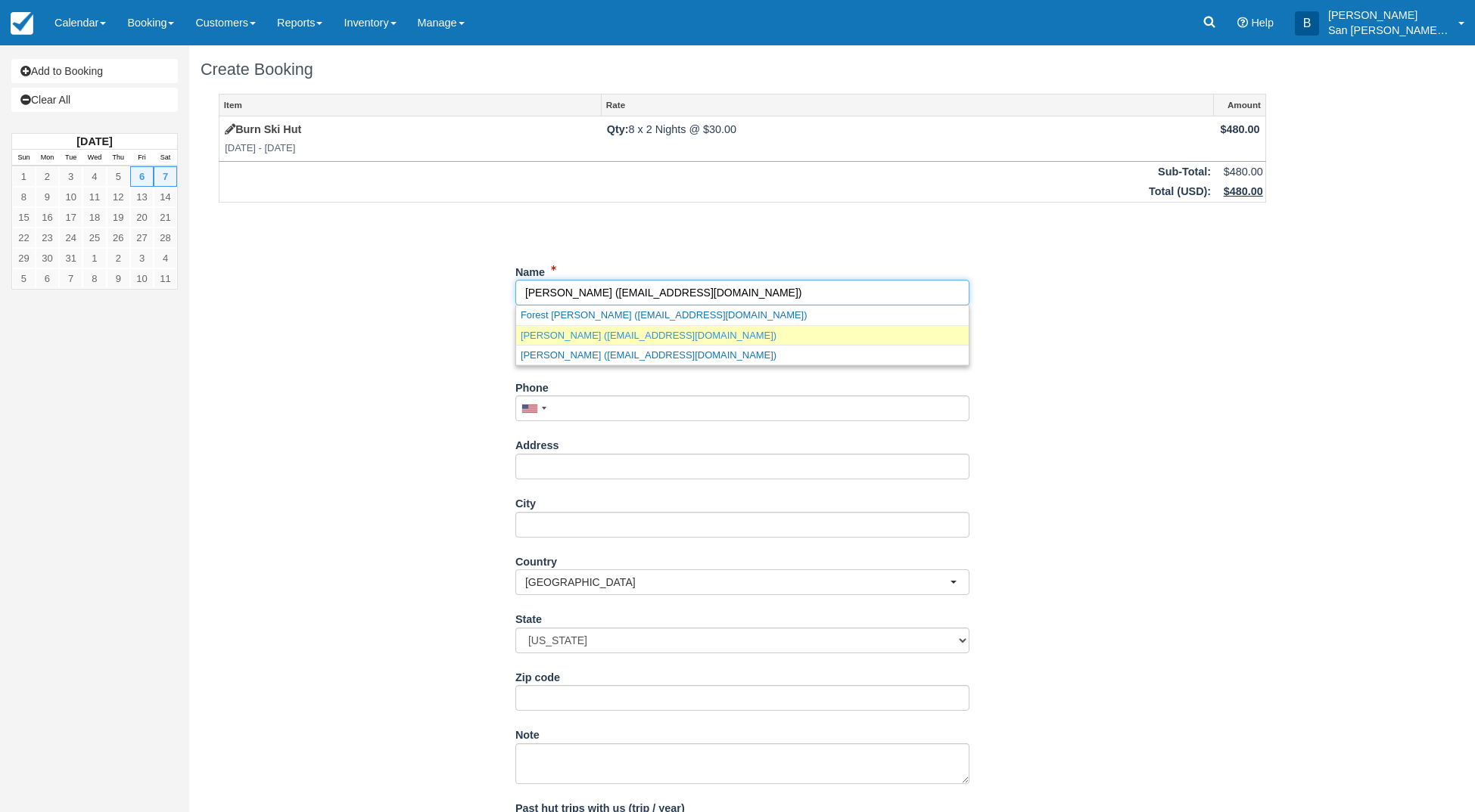
type input "Wheatridge"
type input "80212"
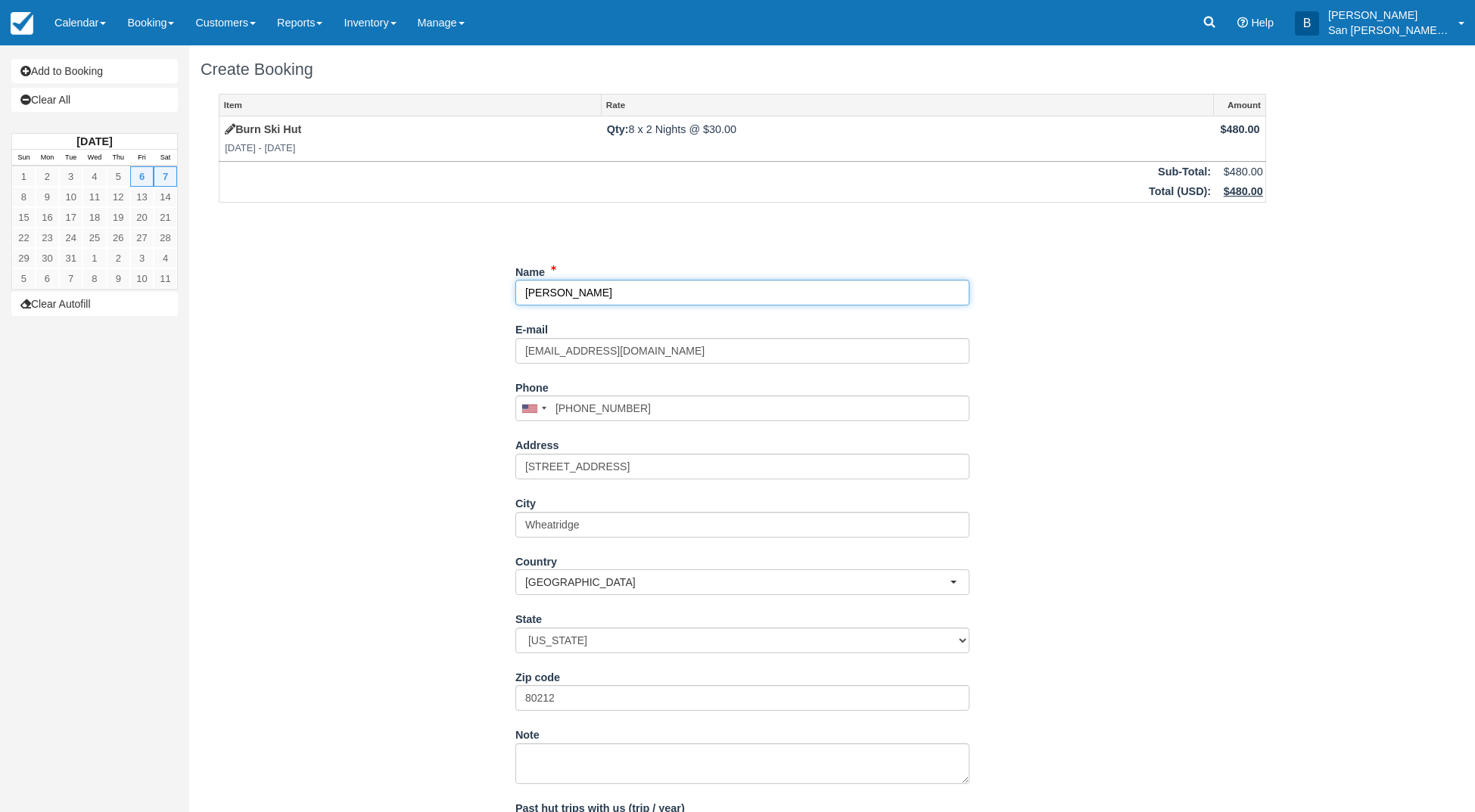
select select "CO"
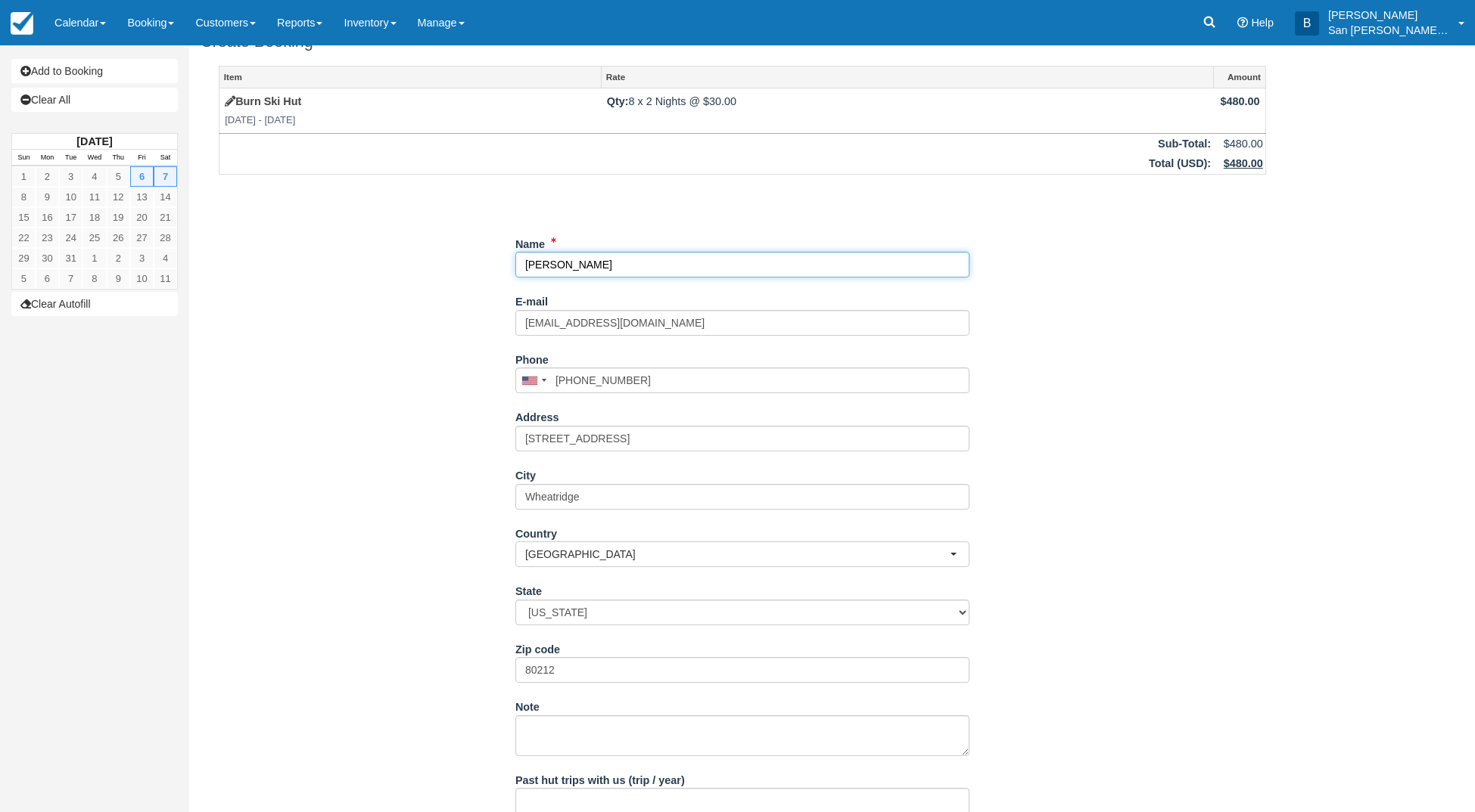
scroll to position [129, 0]
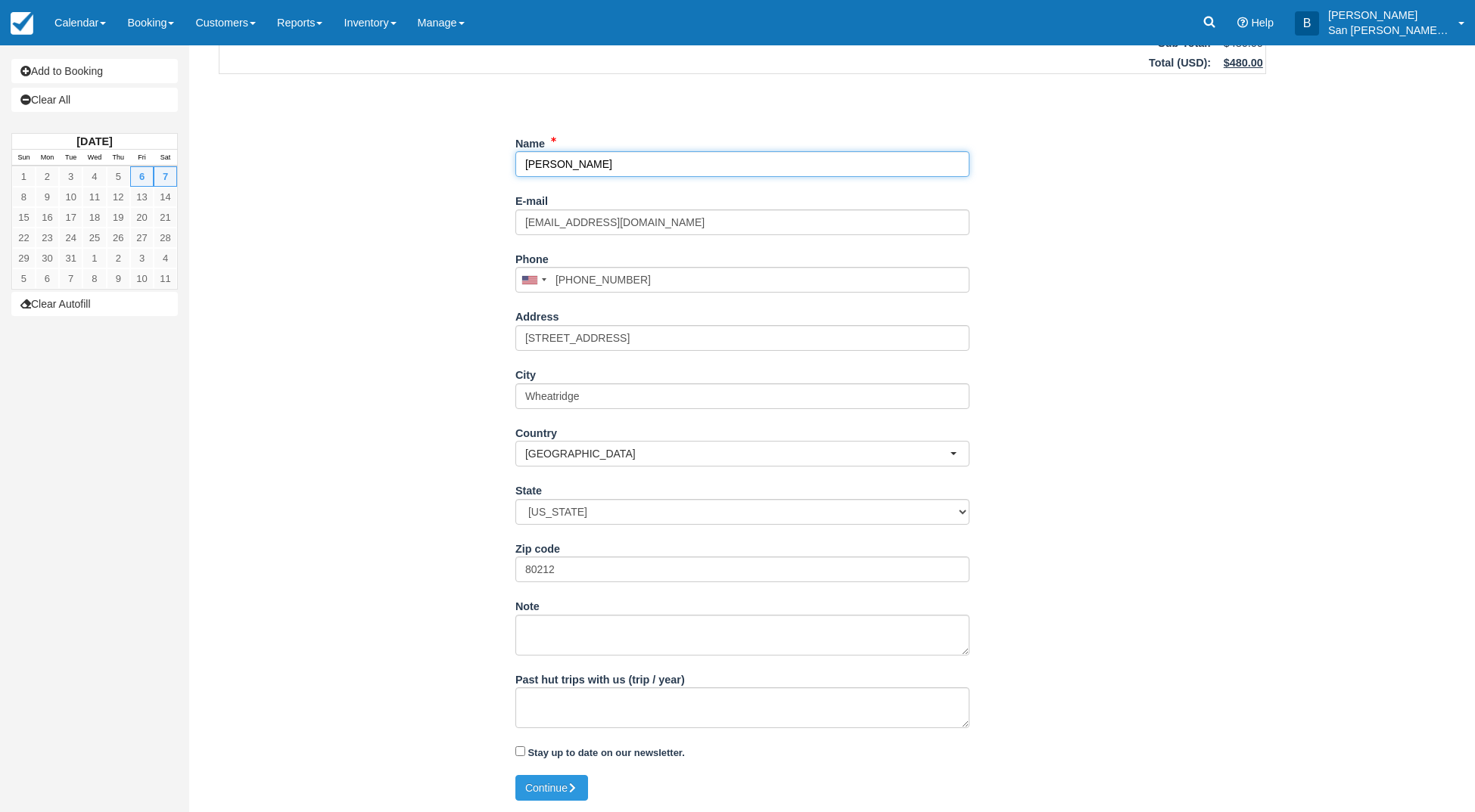
type input "[PERSON_NAME]"
click at [608, 734] on div "Past hut trips with us (trip / year)" at bounding box center [742, 703] width 454 height 73
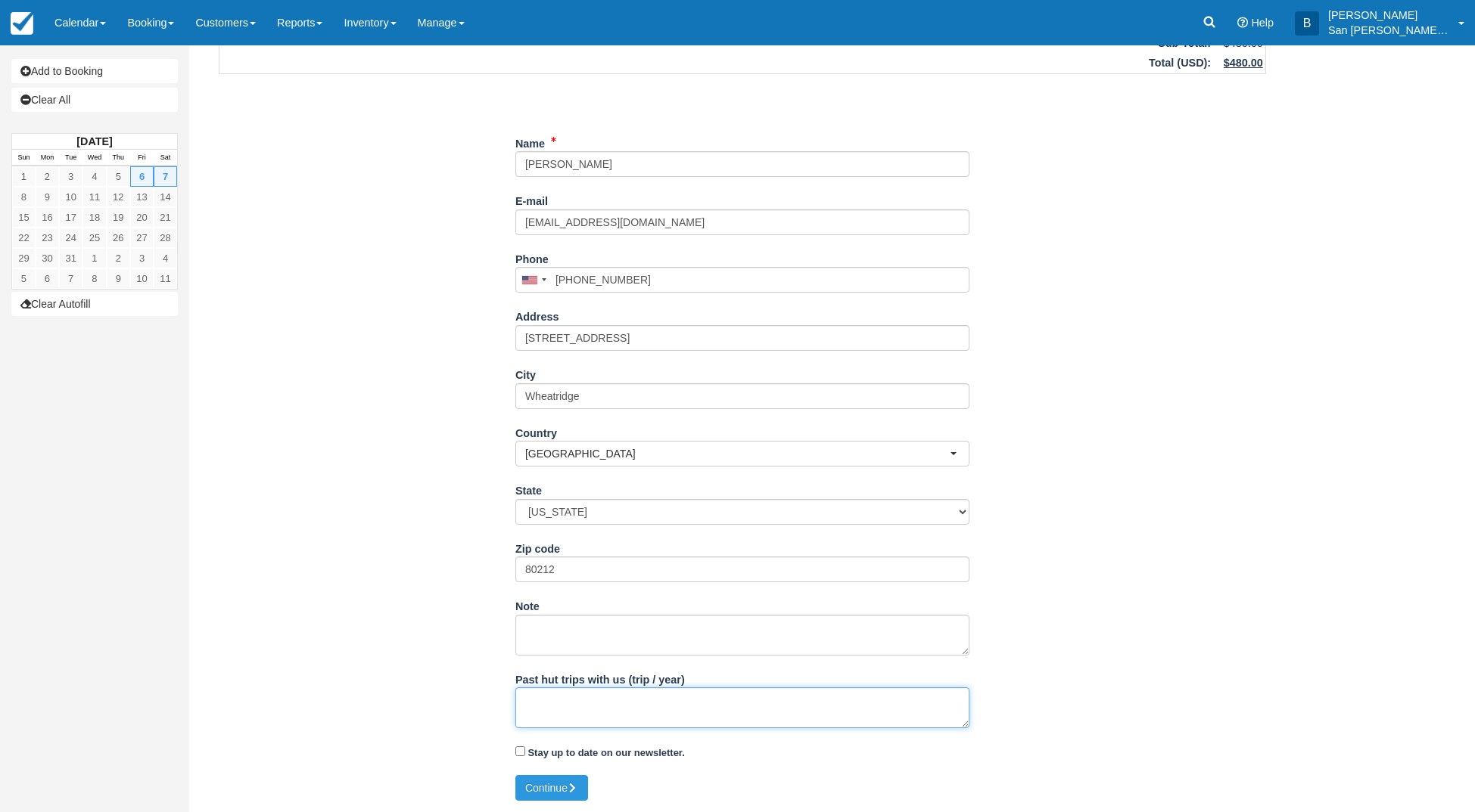
click at [605, 715] on textarea "Past hut trips with us (trip / year)" at bounding box center [742, 708] width 454 height 41
type textarea "yes, Burn Hut last season :)"
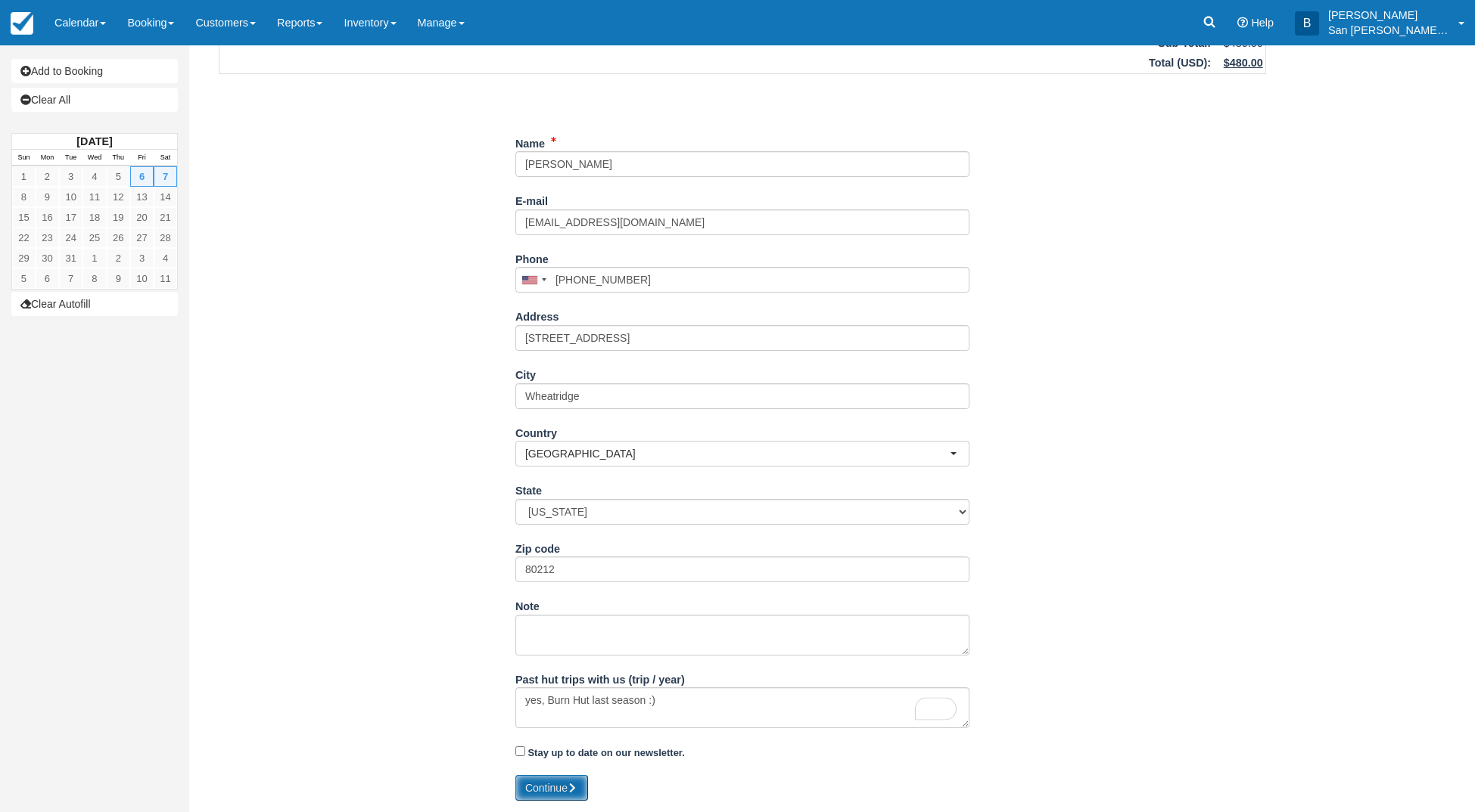
click at [558, 786] on button "Continue" at bounding box center [552, 788] width 73 height 26
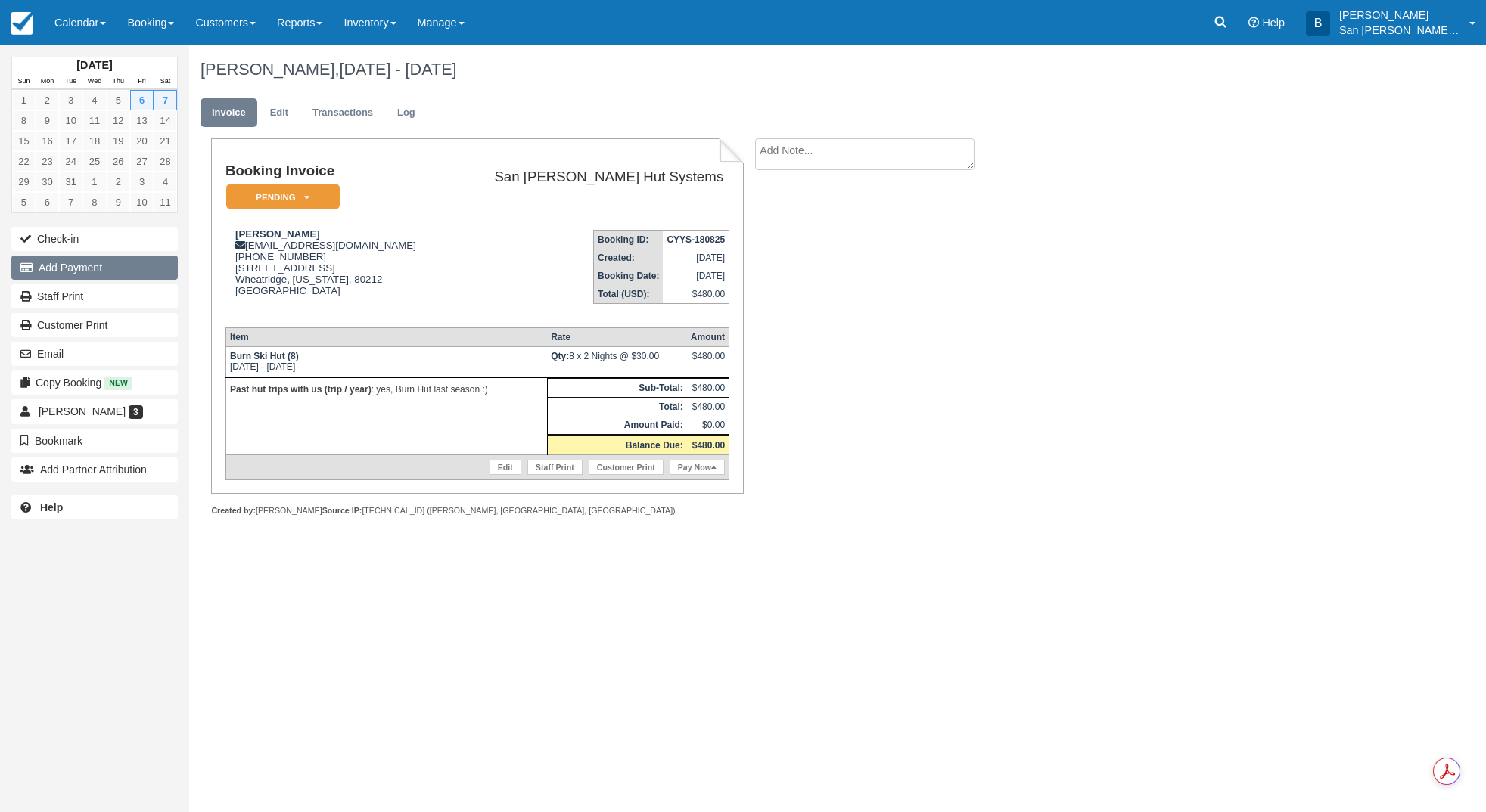
click at [109, 266] on button "Add Payment" at bounding box center [94, 267] width 166 height 24
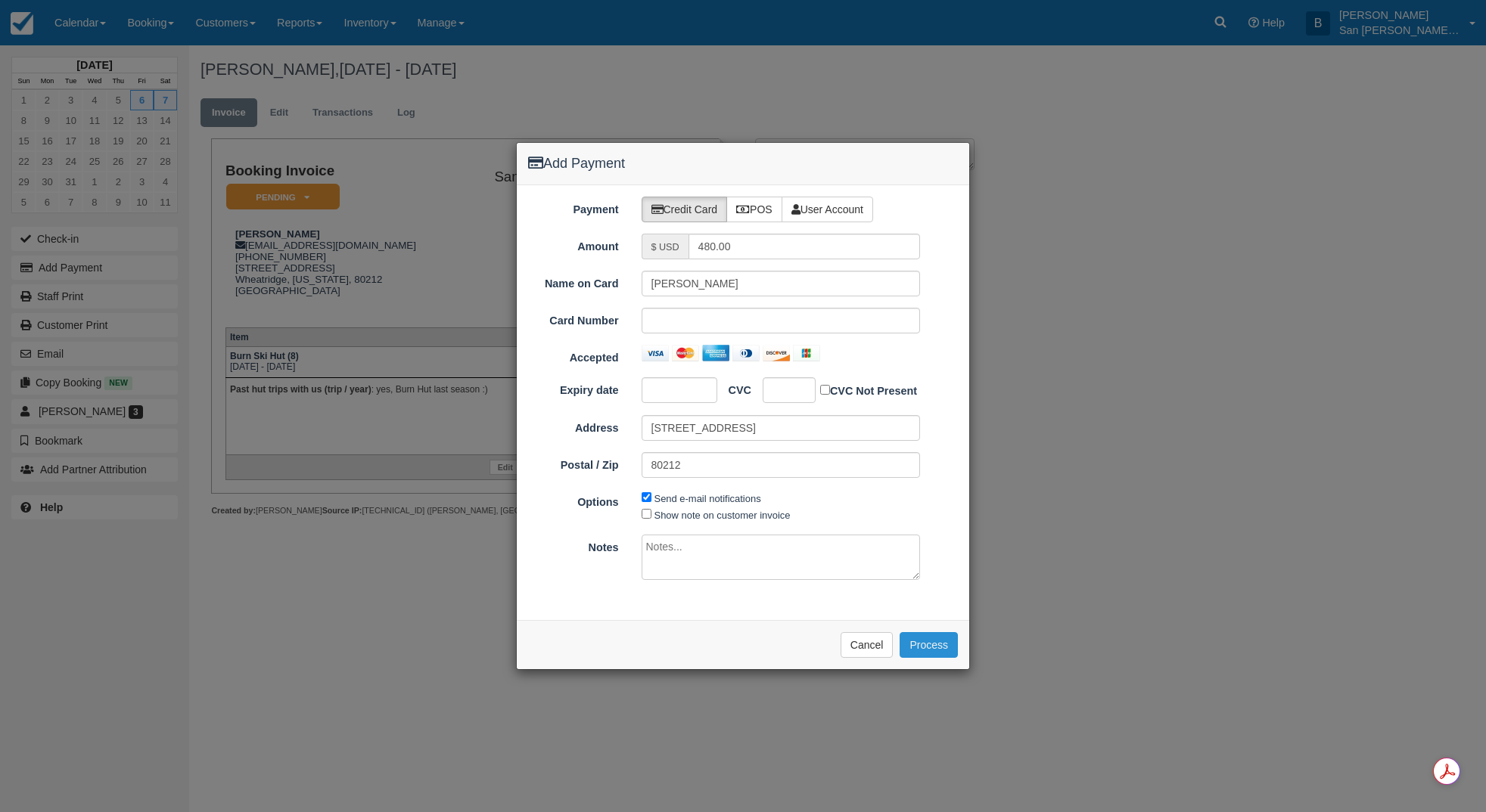
click at [951, 643] on button "Process" at bounding box center [928, 645] width 59 height 26
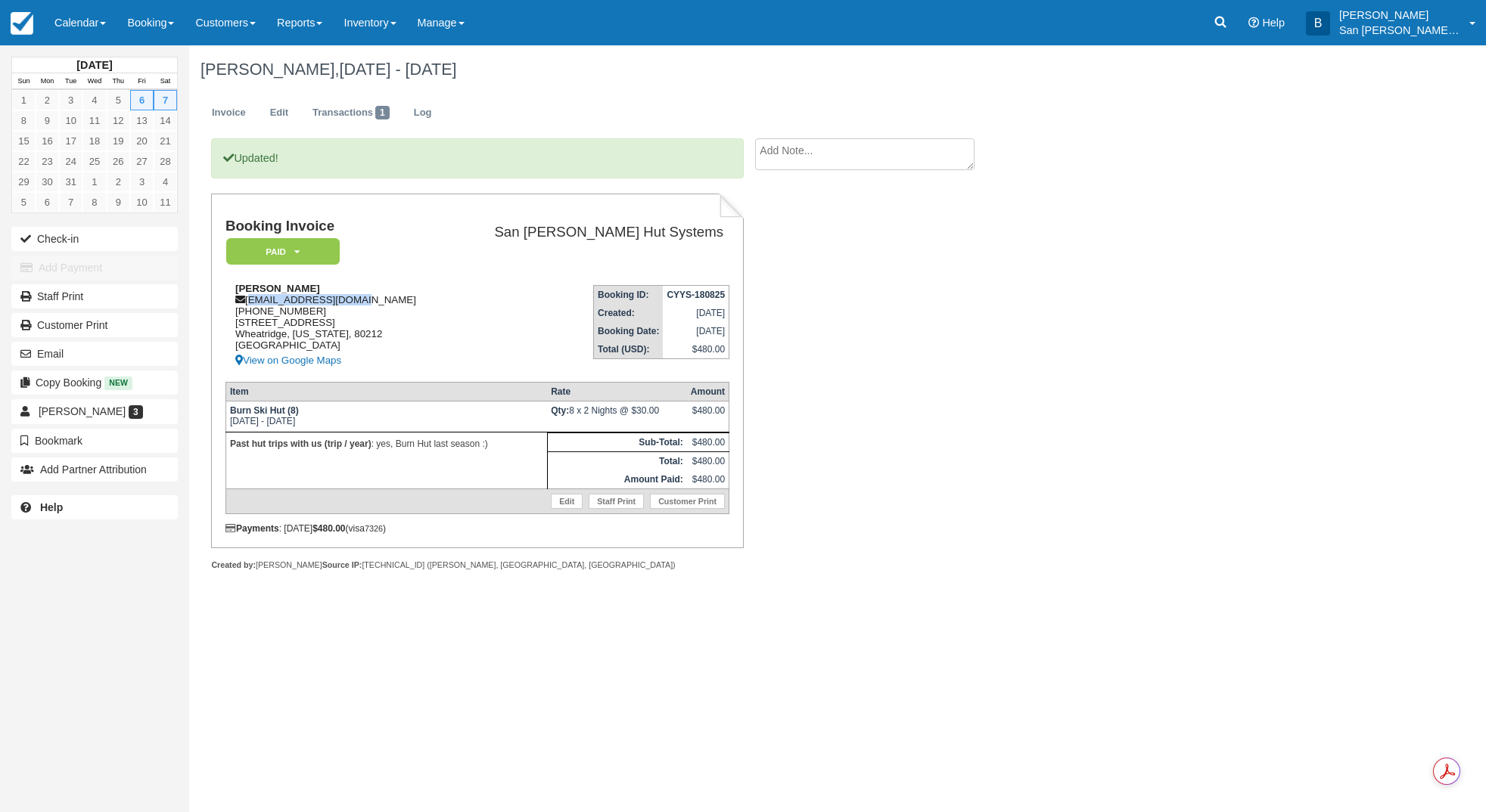
drag, startPoint x: 248, startPoint y: 300, endPoint x: 382, endPoint y: 298, distance: 134.0
click at [382, 298] on div "Forrest Cannon frcannon92@gmail.com 1 (704) 707-6993 5895 W. 34th Ave Wheatridg…" at bounding box center [337, 326] width 223 height 87
copy div "frcannon92@gmail.com"
click at [64, 297] on link "Staff Print" at bounding box center [94, 296] width 166 height 24
click at [1238, 24] on link at bounding box center [1220, 23] width 35 height 45
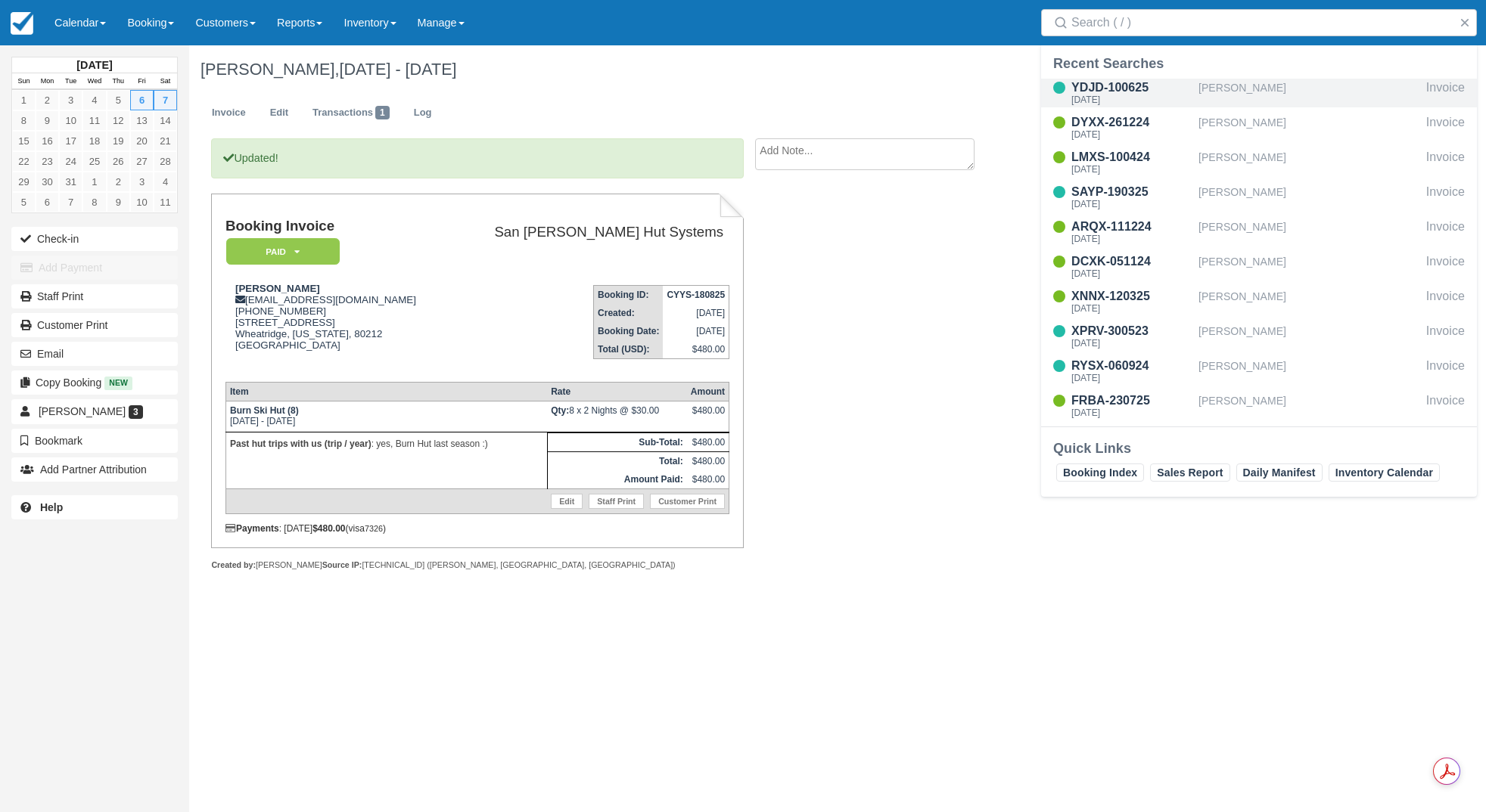
click at [1242, 87] on div "Scott Milner" at bounding box center [1310, 93] width 222 height 29
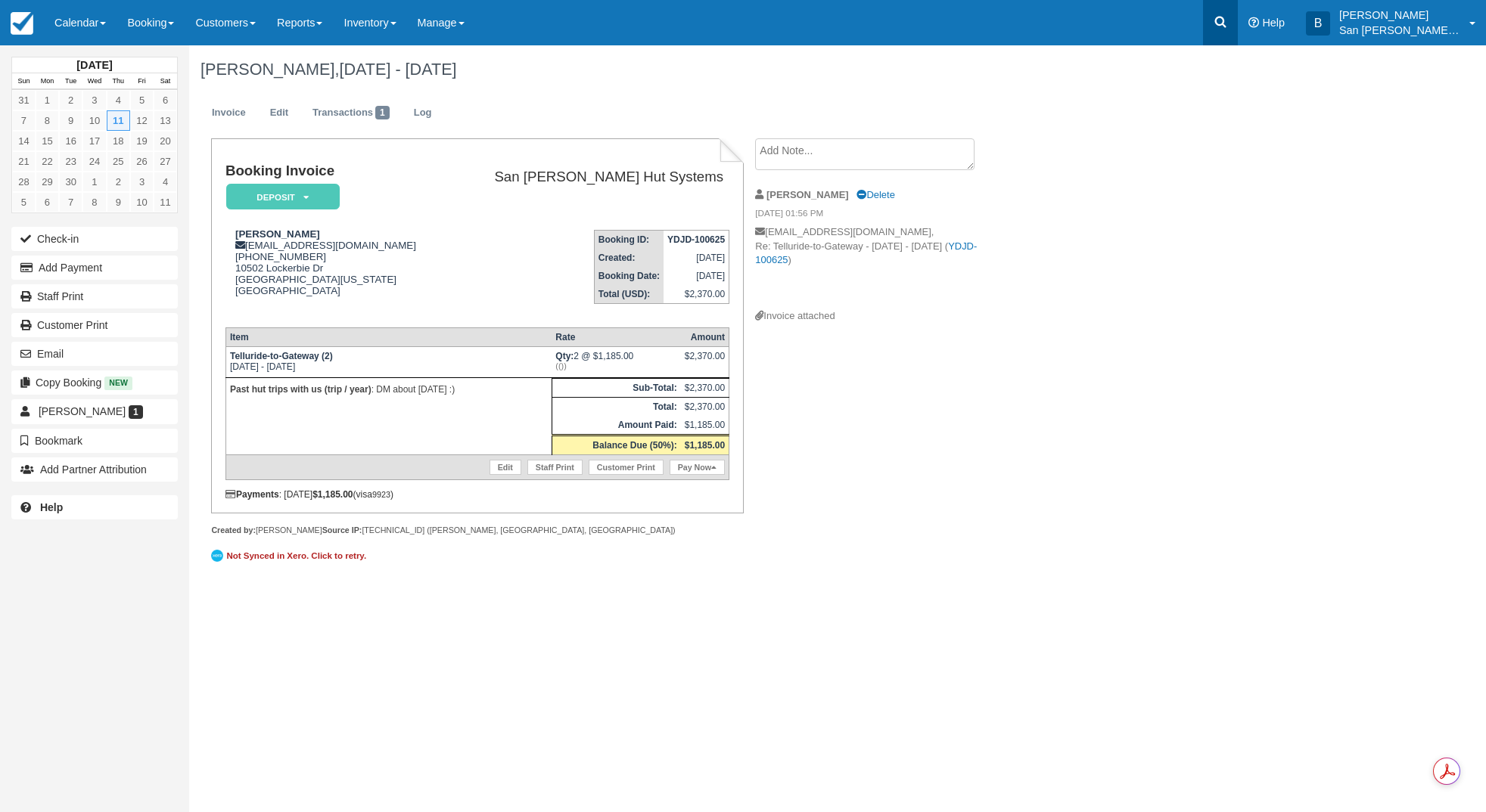
click at [1225, 20] on icon at bounding box center [1221, 22] width 12 height 12
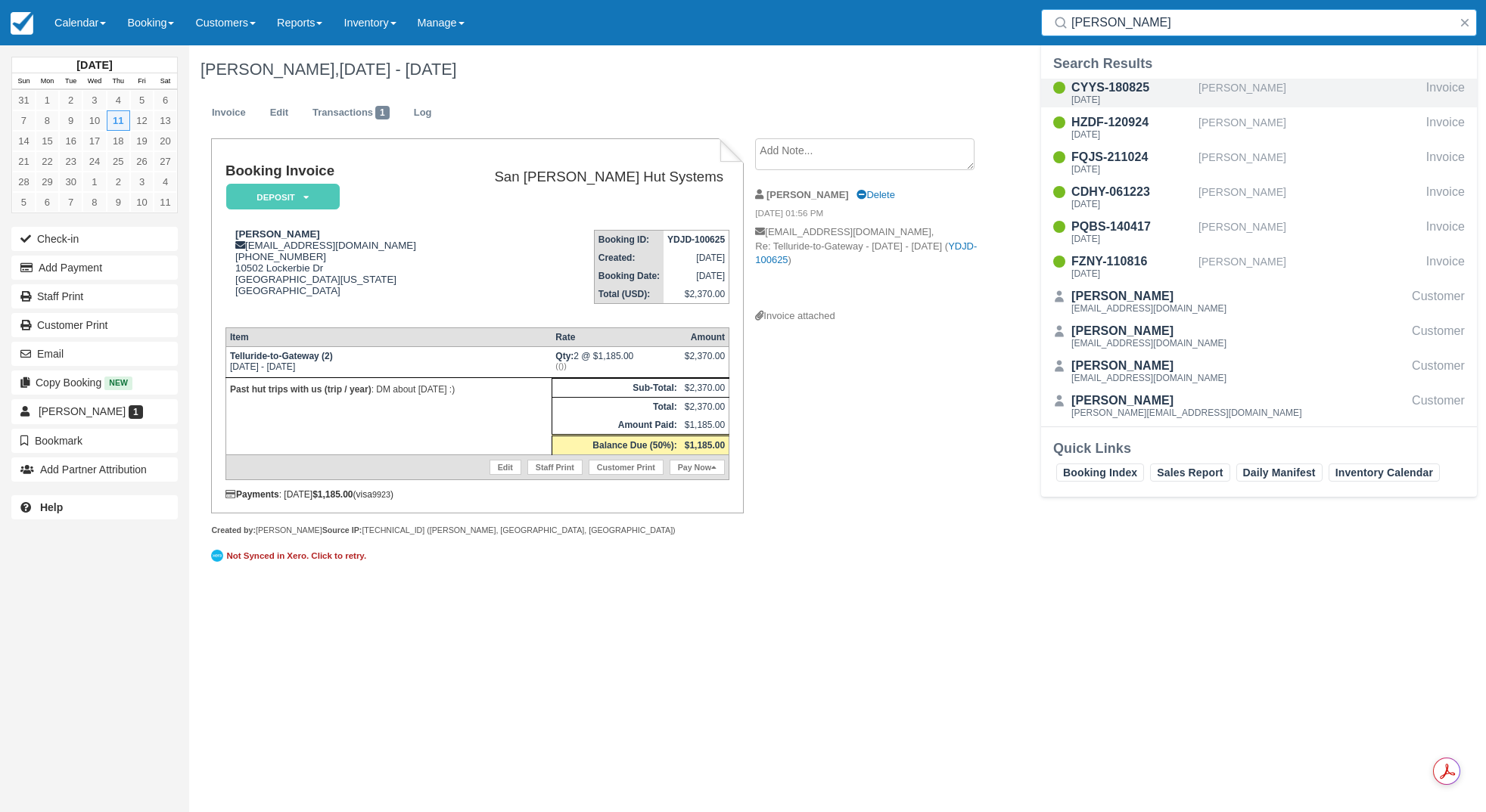
type input "[PERSON_NAME]"
click at [1122, 98] on div "Fri Mar 6 2026" at bounding box center [1131, 100] width 121 height 9
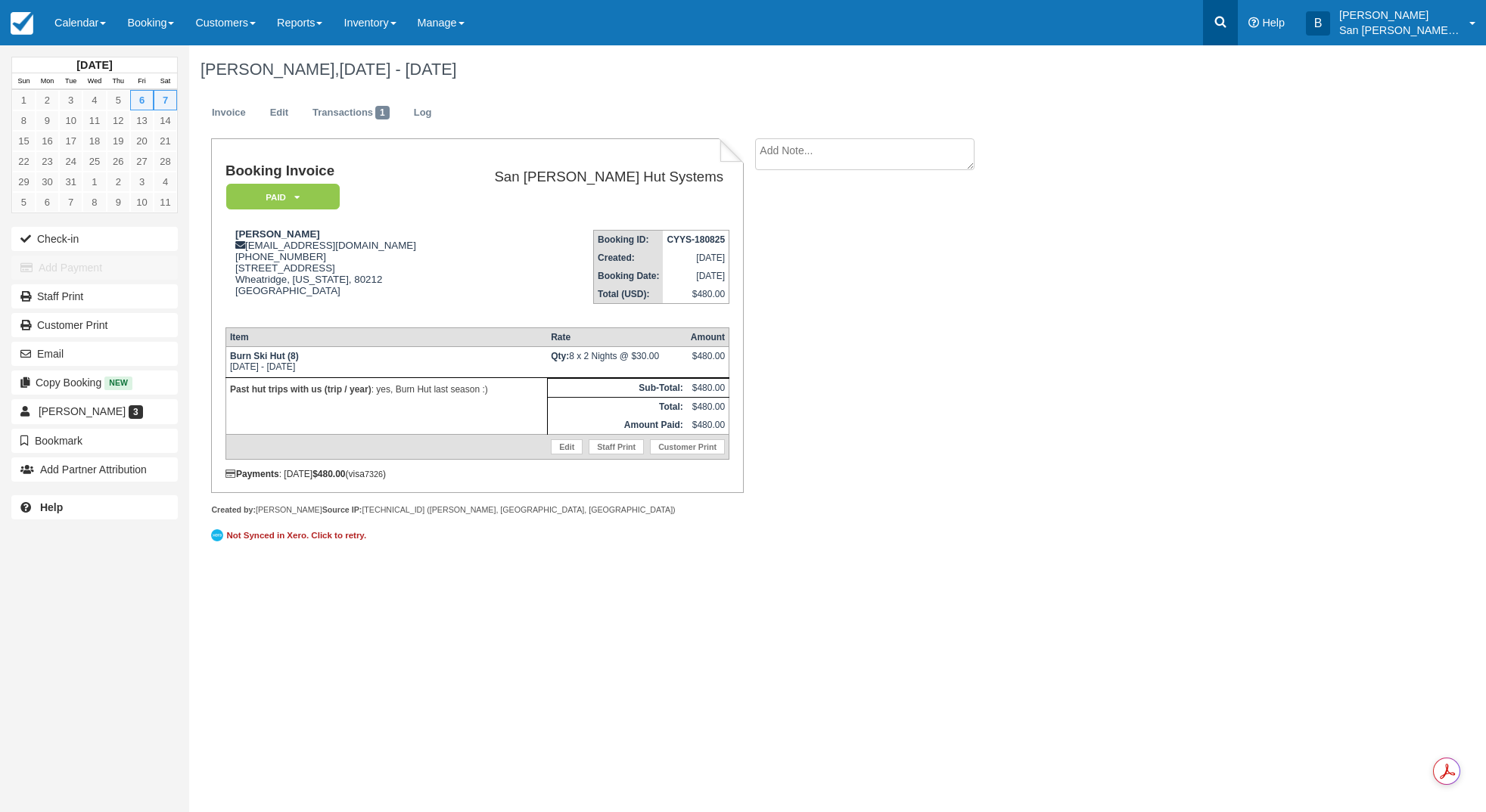
click at [1238, 40] on link at bounding box center [1220, 23] width 35 height 45
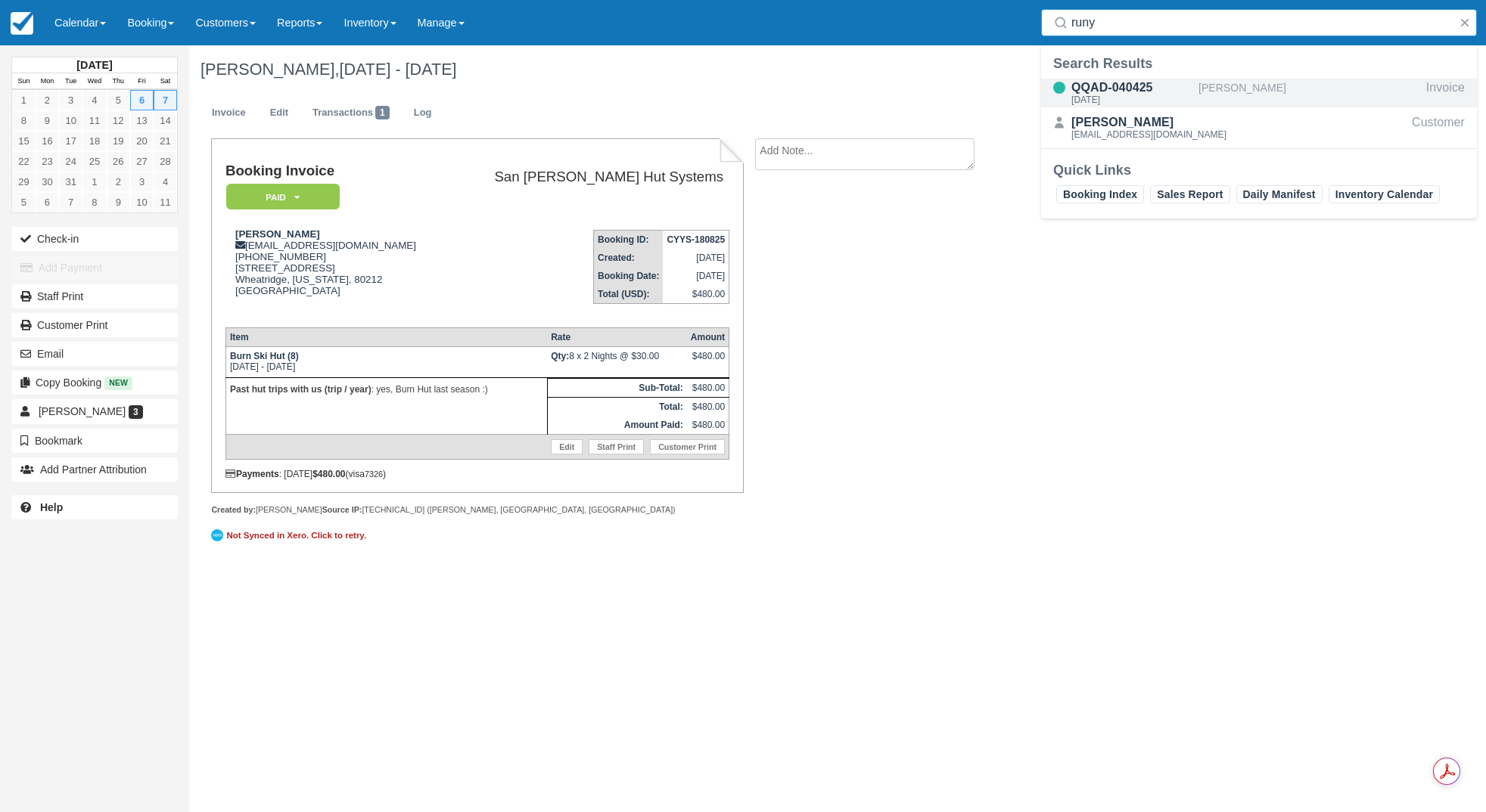
type input "runy"
click at [1131, 95] on div "[DATE]" at bounding box center [1131, 100] width 121 height 9
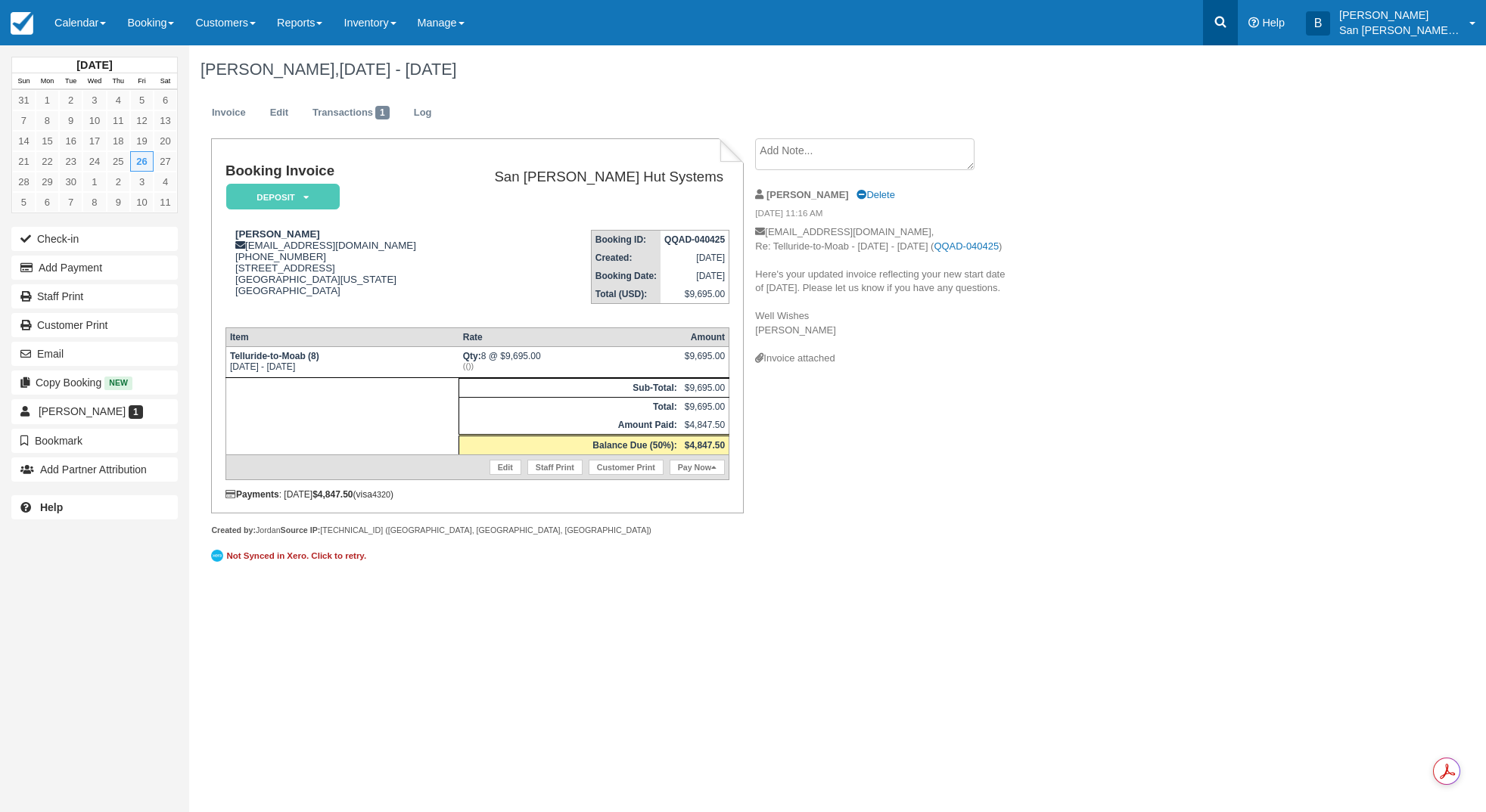
click at [1238, 23] on link at bounding box center [1220, 23] width 35 height 45
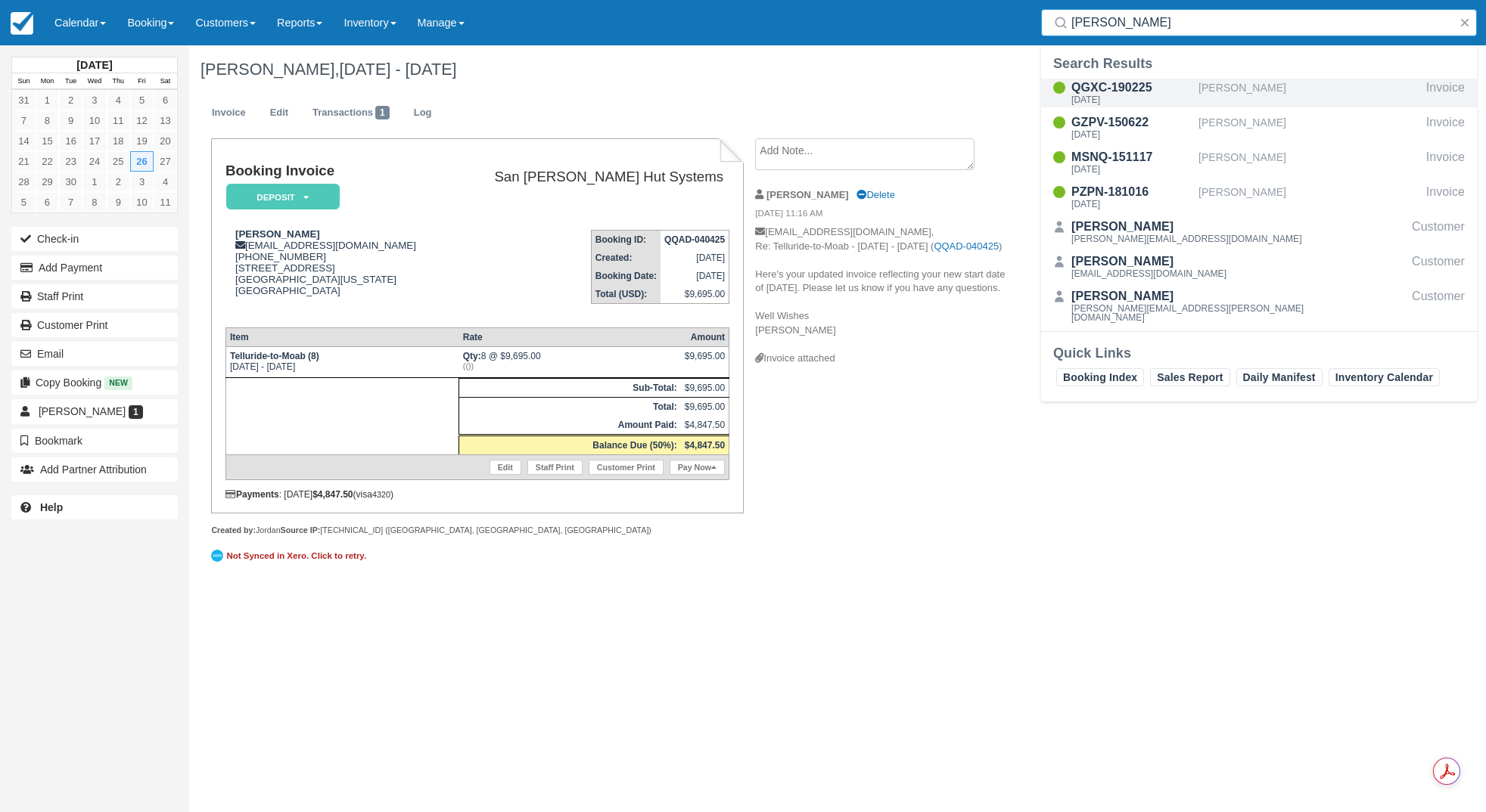
type input "[PERSON_NAME]"
click at [1103, 102] on div "[DATE]" at bounding box center [1131, 100] width 121 height 9
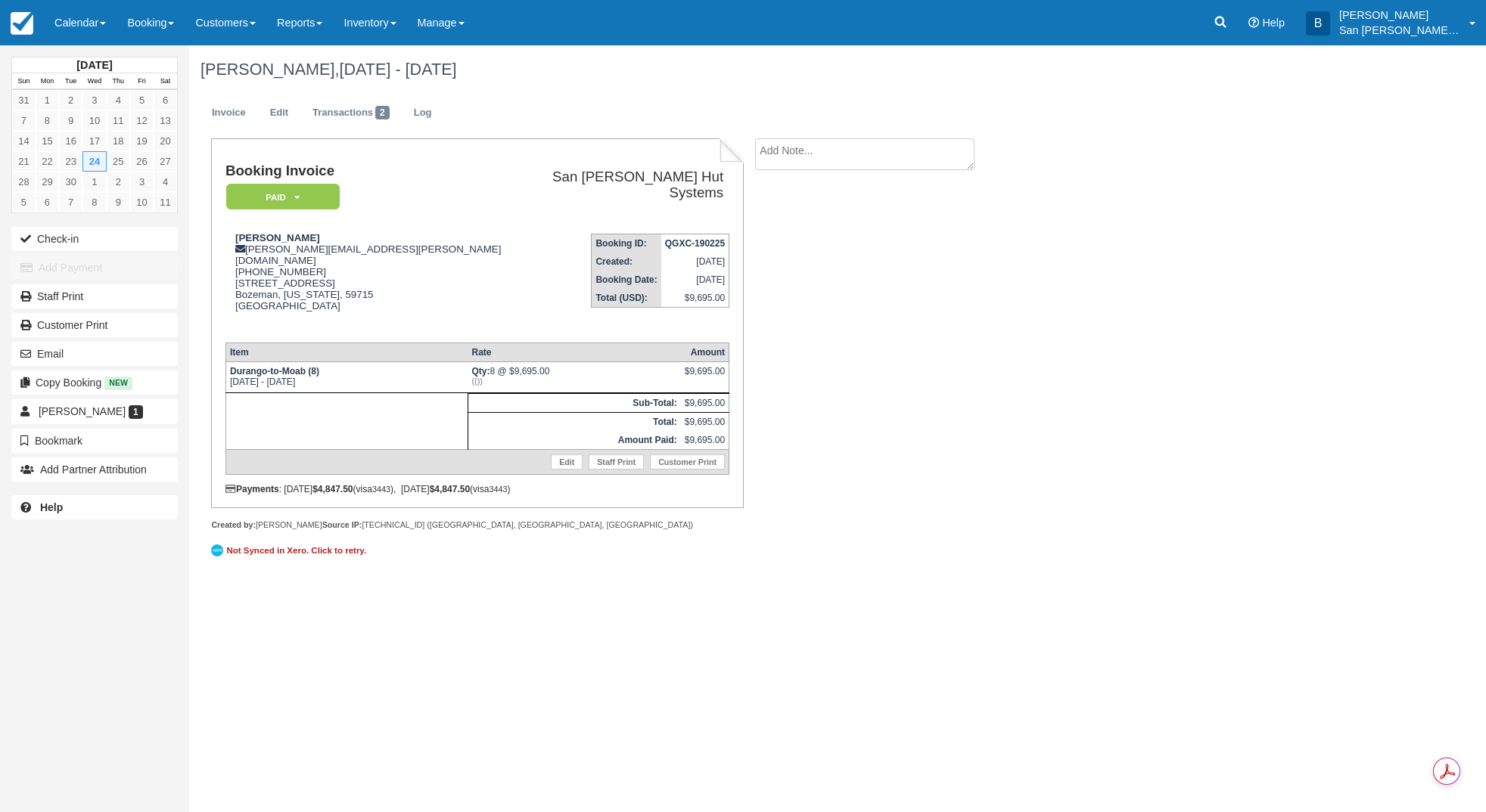
click at [864, 148] on textarea at bounding box center [864, 154] width 219 height 32
type textarea "[PERSON_NAME] paid for 5 beer packages"
click at [812, 245] on button "Create" at bounding box center [789, 240] width 68 height 26
click at [1238, 27] on link at bounding box center [1220, 23] width 35 height 45
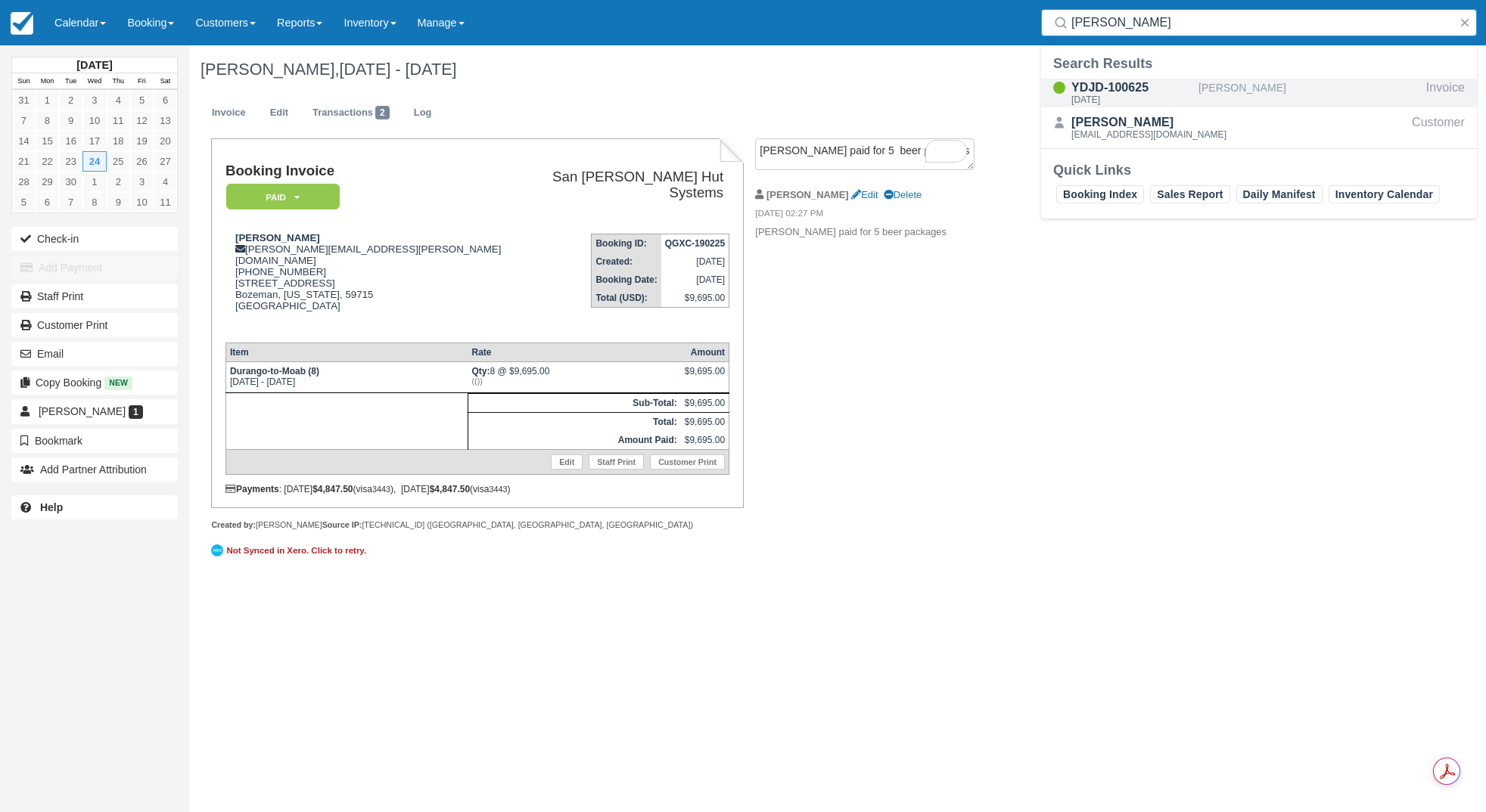
type input "[PERSON_NAME]"
click at [1129, 90] on div "YDJD-100625" at bounding box center [1131, 87] width 121 height 18
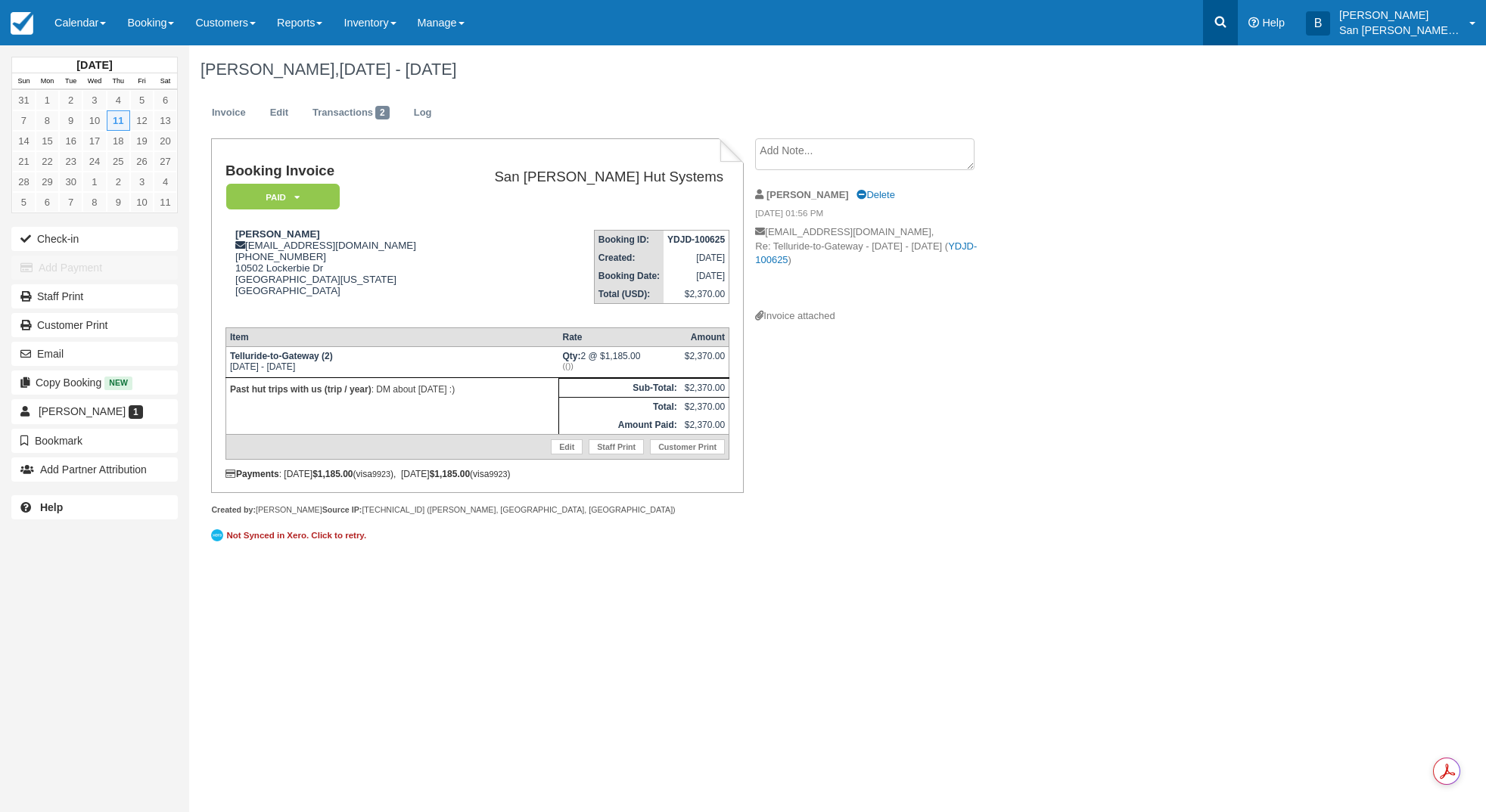
click at [1218, 17] on link at bounding box center [1220, 23] width 35 height 45
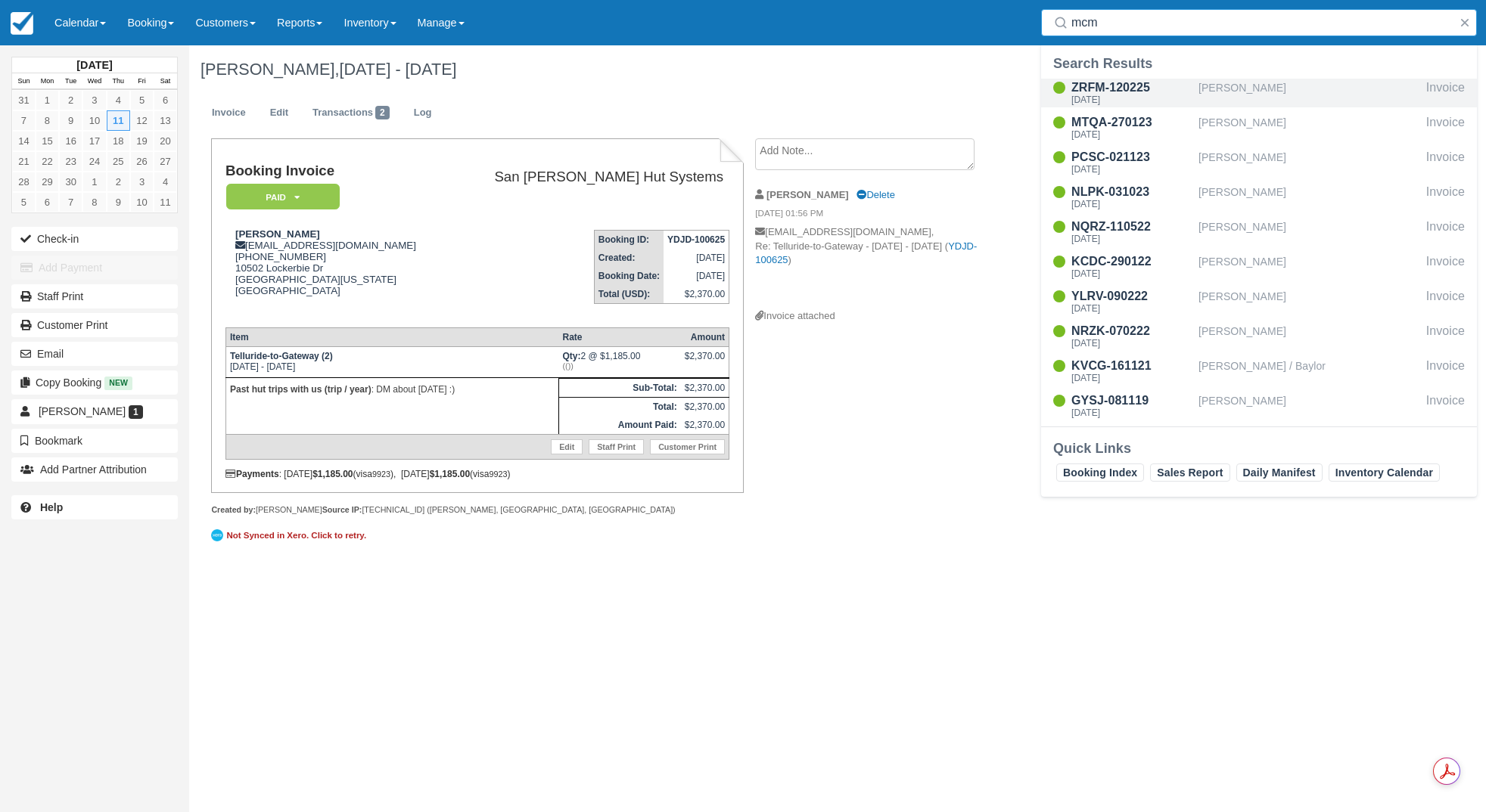
type input "mcm"
click at [1080, 95] on div "[DATE]" at bounding box center [1131, 100] width 121 height 9
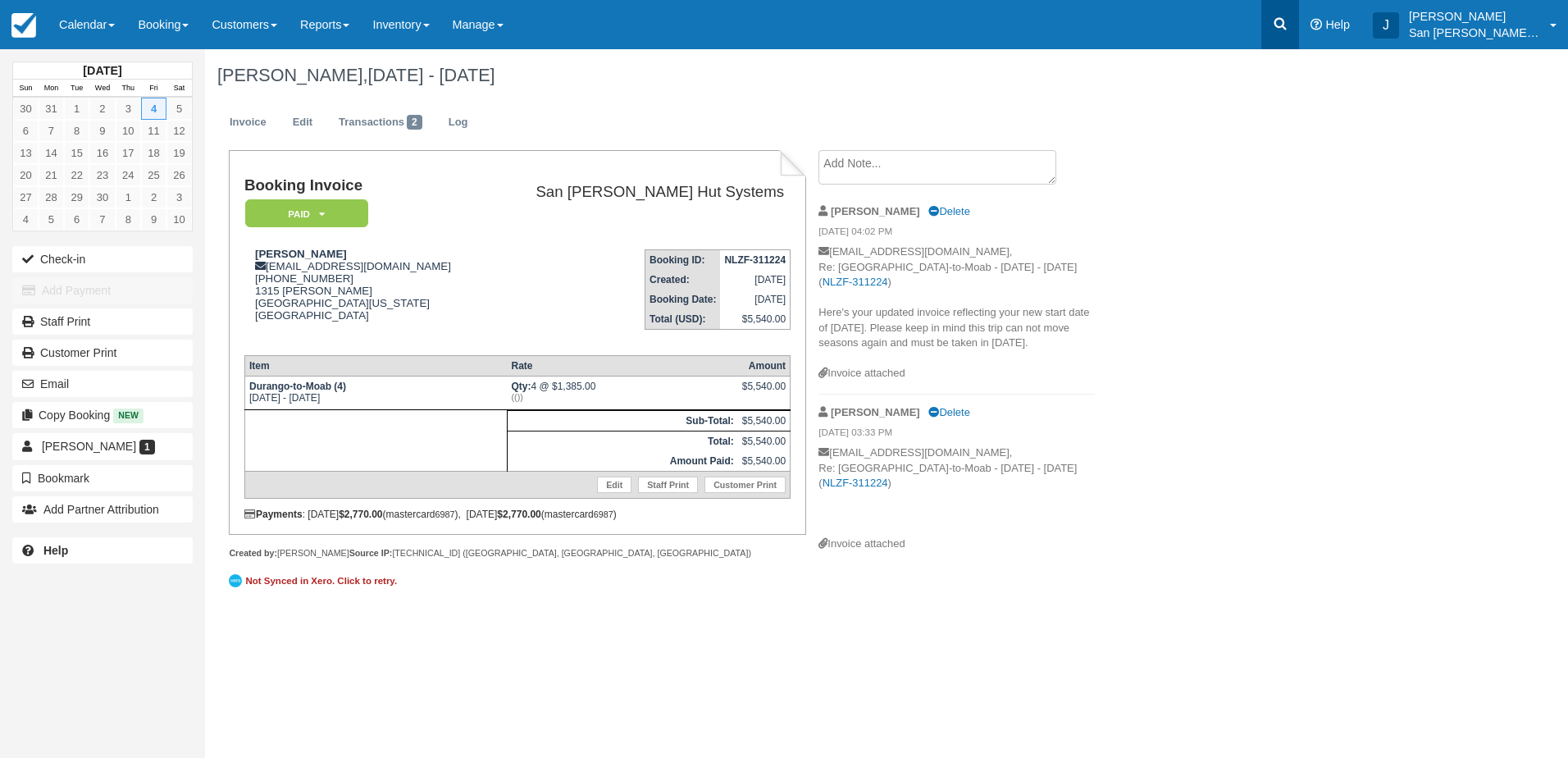
click at [1289, 29] on icon at bounding box center [1280, 23] width 16 height 16
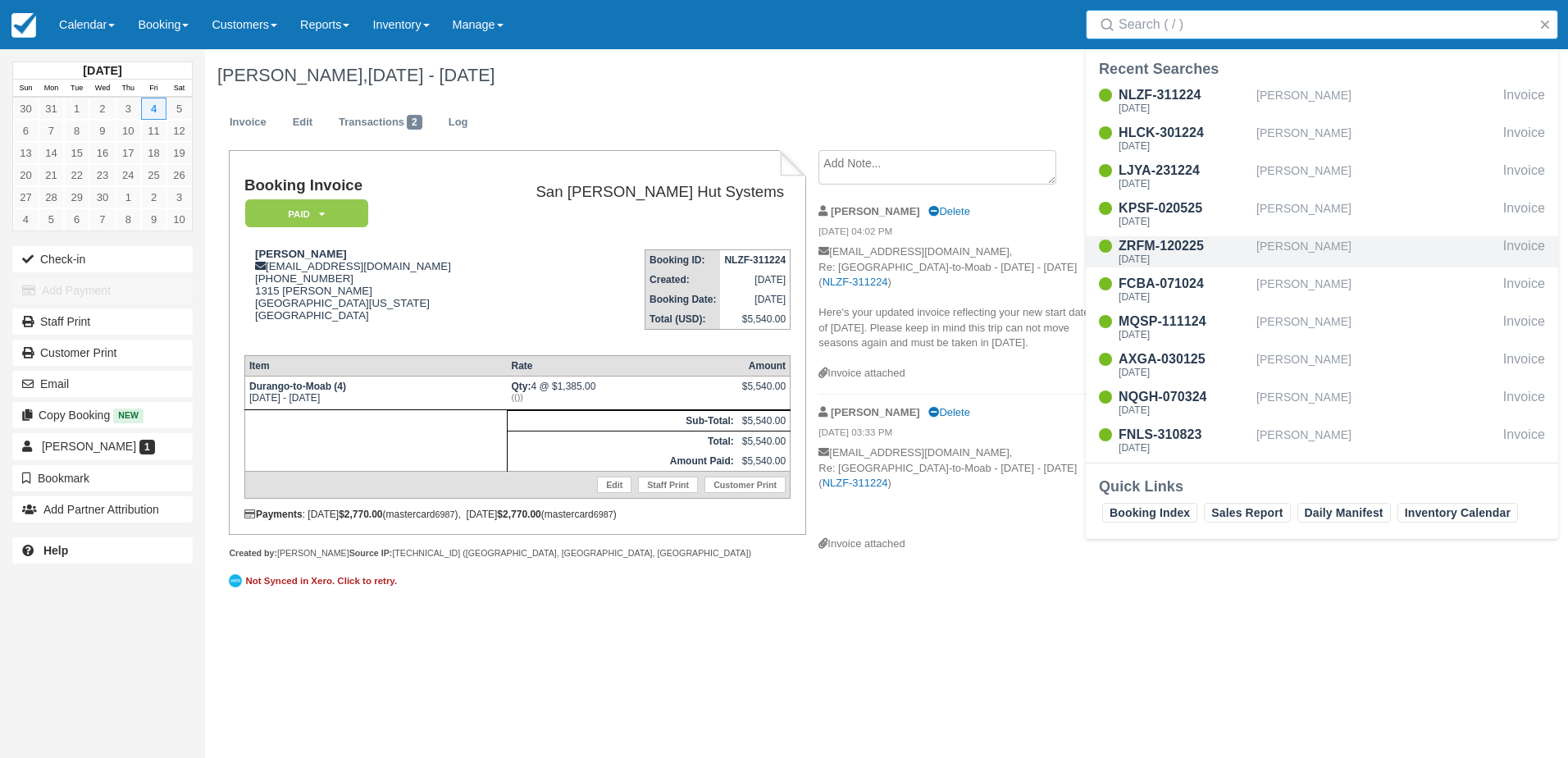
click at [1265, 246] on div "[PERSON_NAME]" at bounding box center [1377, 252] width 240 height 31
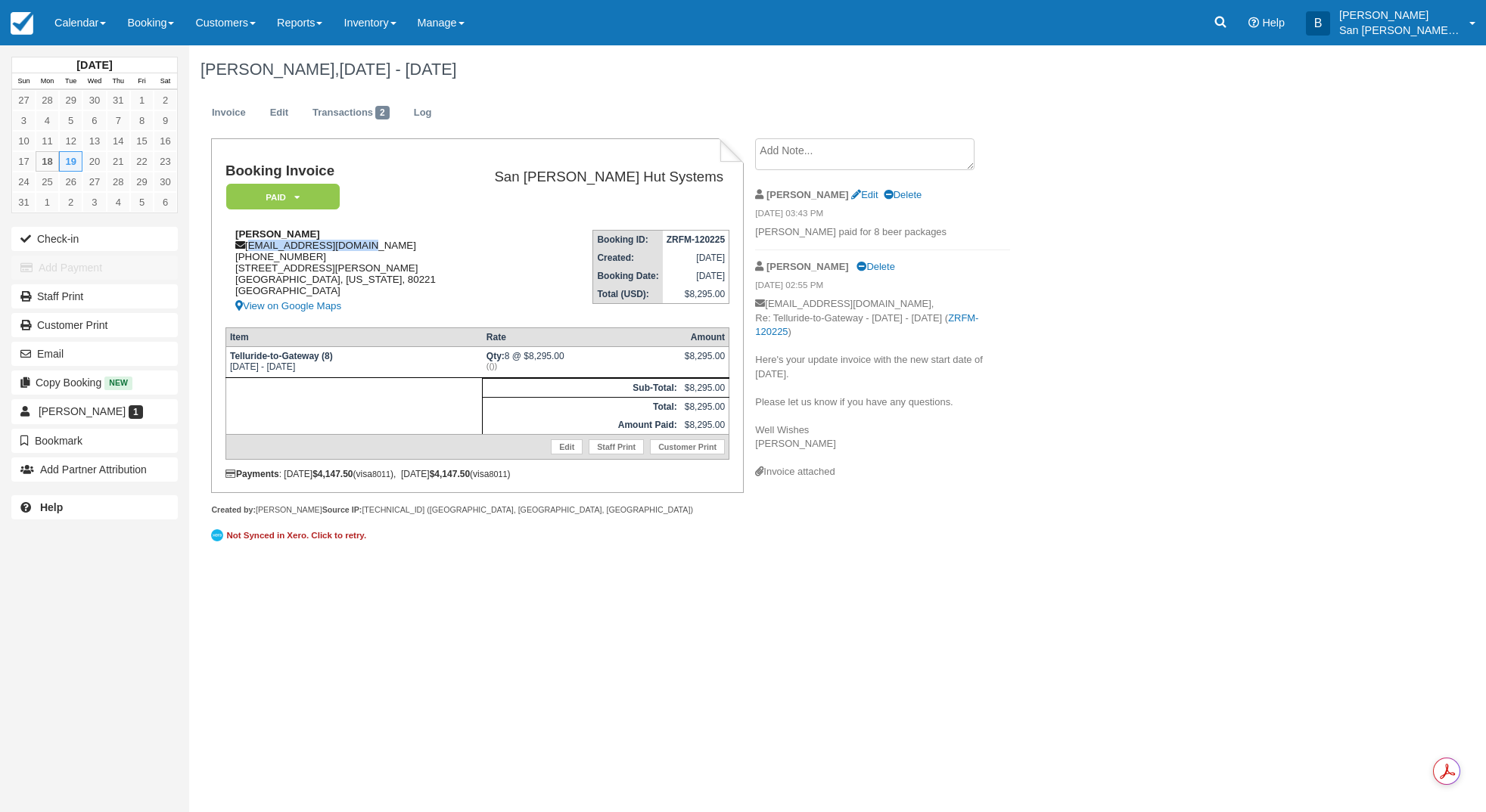
drag, startPoint x: 249, startPoint y: 246, endPoint x: 350, endPoint y: 248, distance: 101.0
click at [368, 244] on div "[PERSON_NAME] [EMAIL_ADDRESS][DOMAIN_NAME] [PHONE_NUMBER] [STREET_ADDRESS][PERS…" at bounding box center [343, 272] width 234 height 87
copy div "[EMAIL_ADDRESS][DOMAIN_NAME]"
click at [1238, 16] on link at bounding box center [1220, 23] width 35 height 45
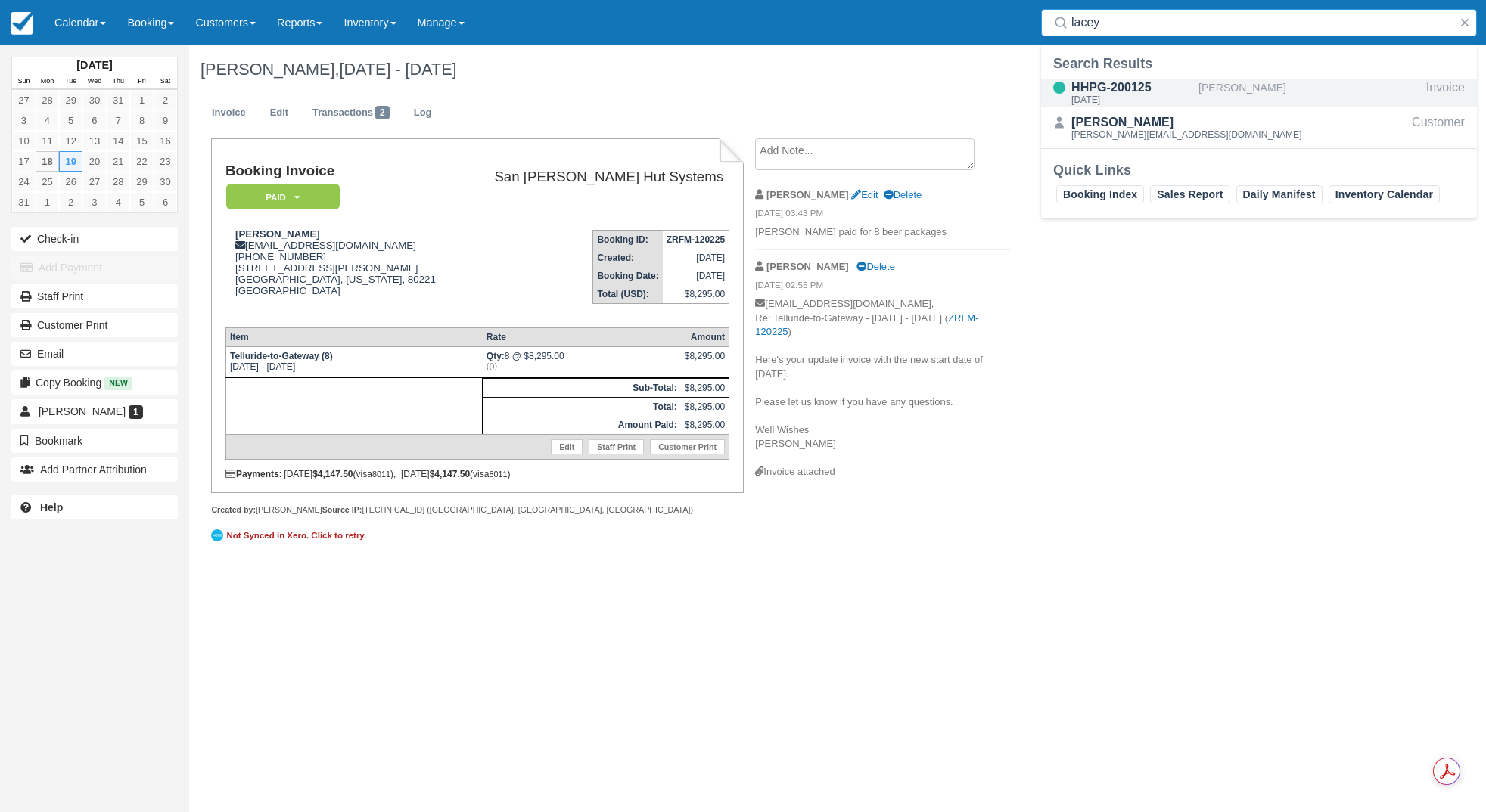
type input "lacey"
click at [1156, 99] on div "[DATE]" at bounding box center [1131, 100] width 121 height 9
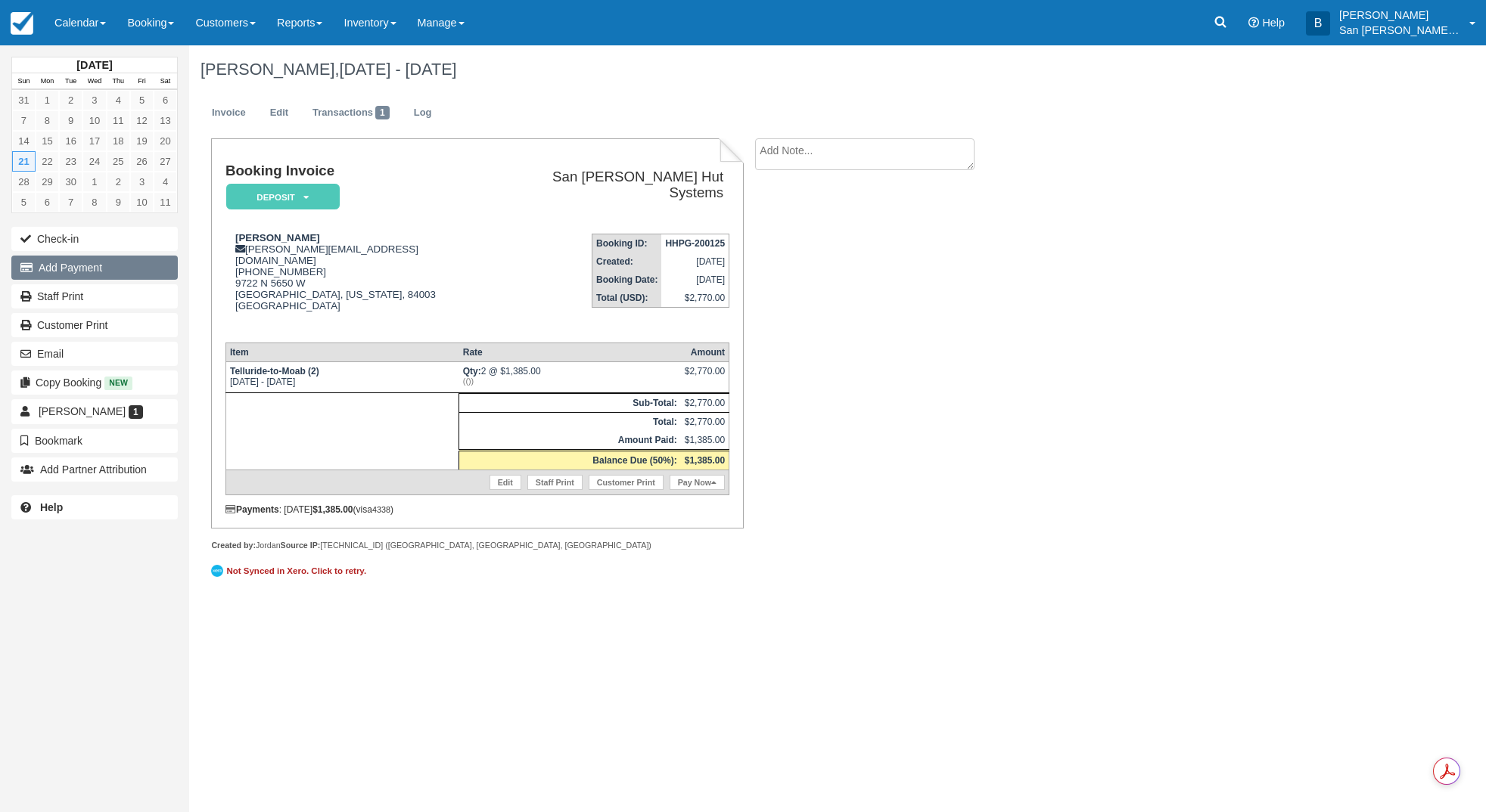
click at [74, 264] on button "Add Payment" at bounding box center [94, 267] width 166 height 24
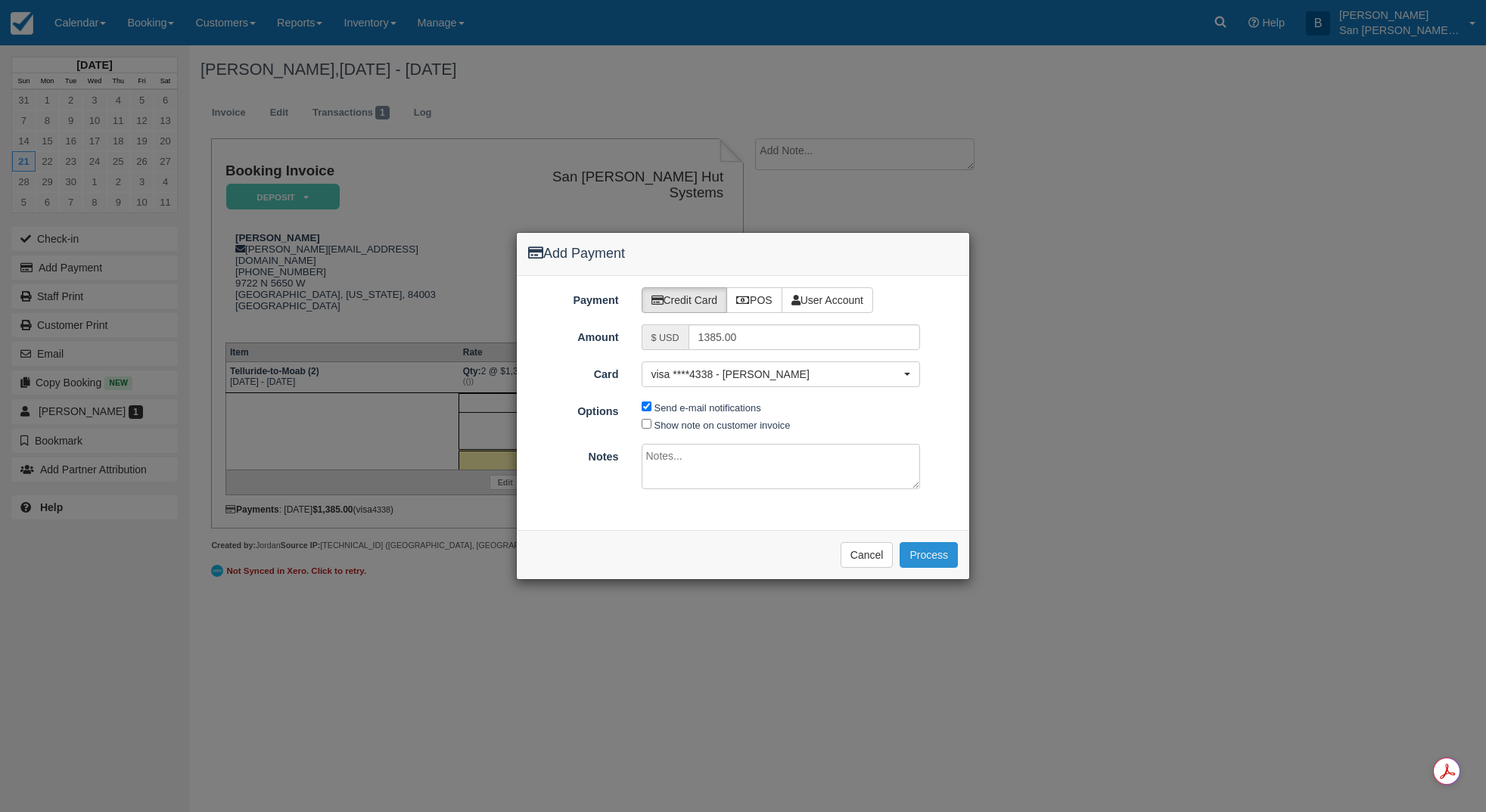
click at [931, 557] on button "Process" at bounding box center [928, 555] width 59 height 26
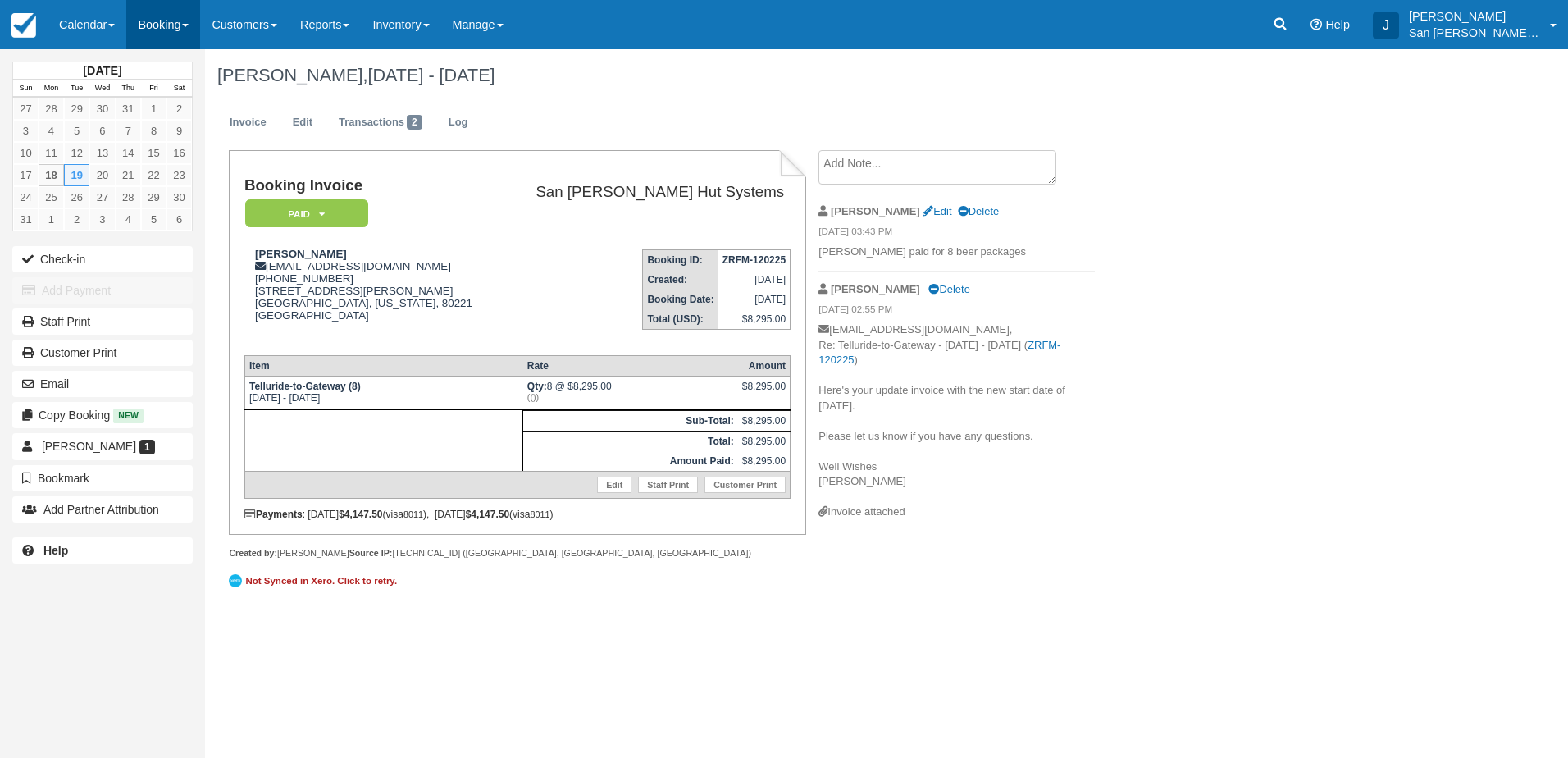
click at [160, 21] on link "Booking" at bounding box center [163, 25] width 74 height 49
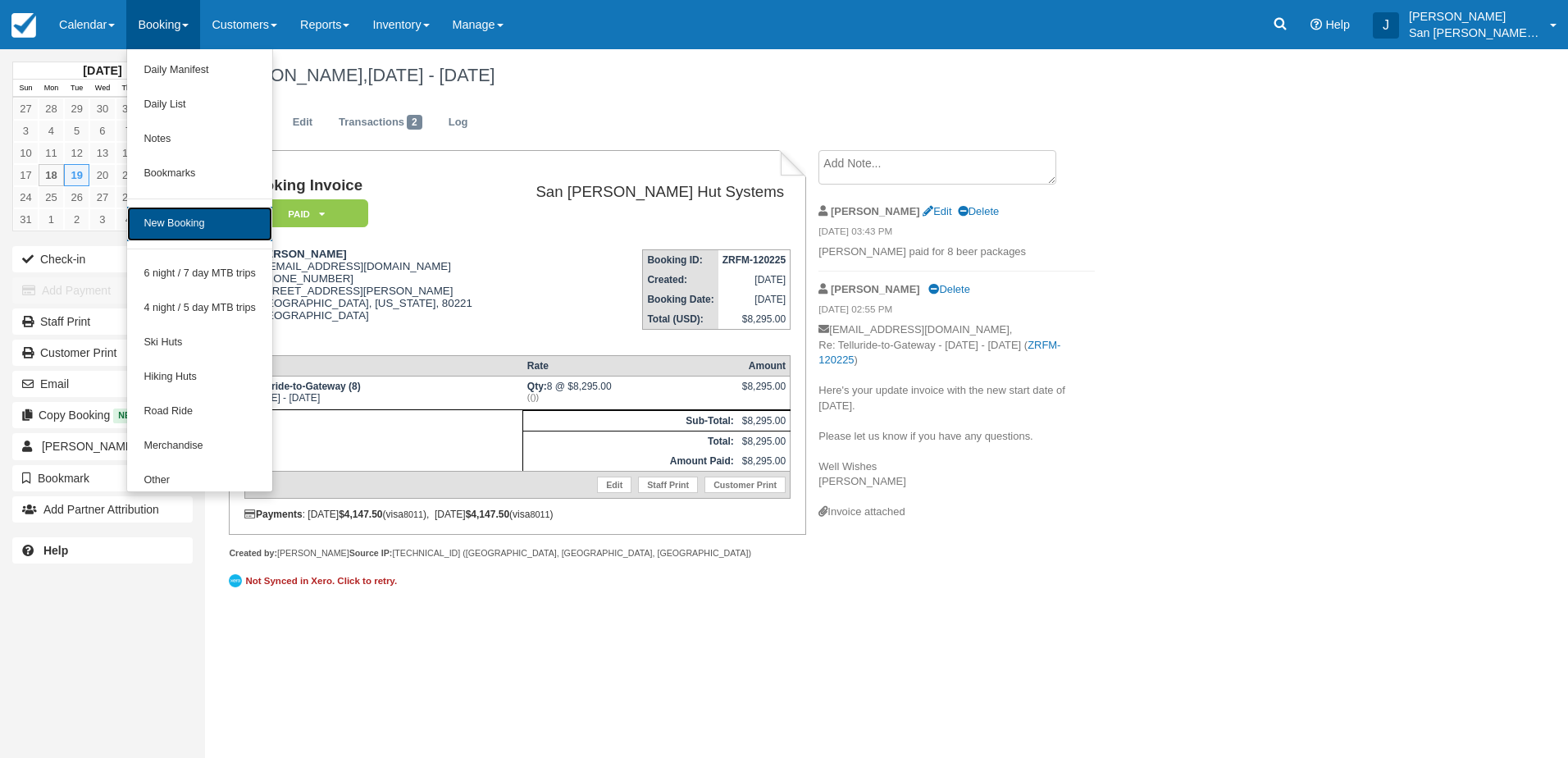
drag, startPoint x: 169, startPoint y: 231, endPoint x: 351, endPoint y: 188, distance: 187.0
click at [170, 231] on link "New Booking" at bounding box center [199, 224] width 145 height 35
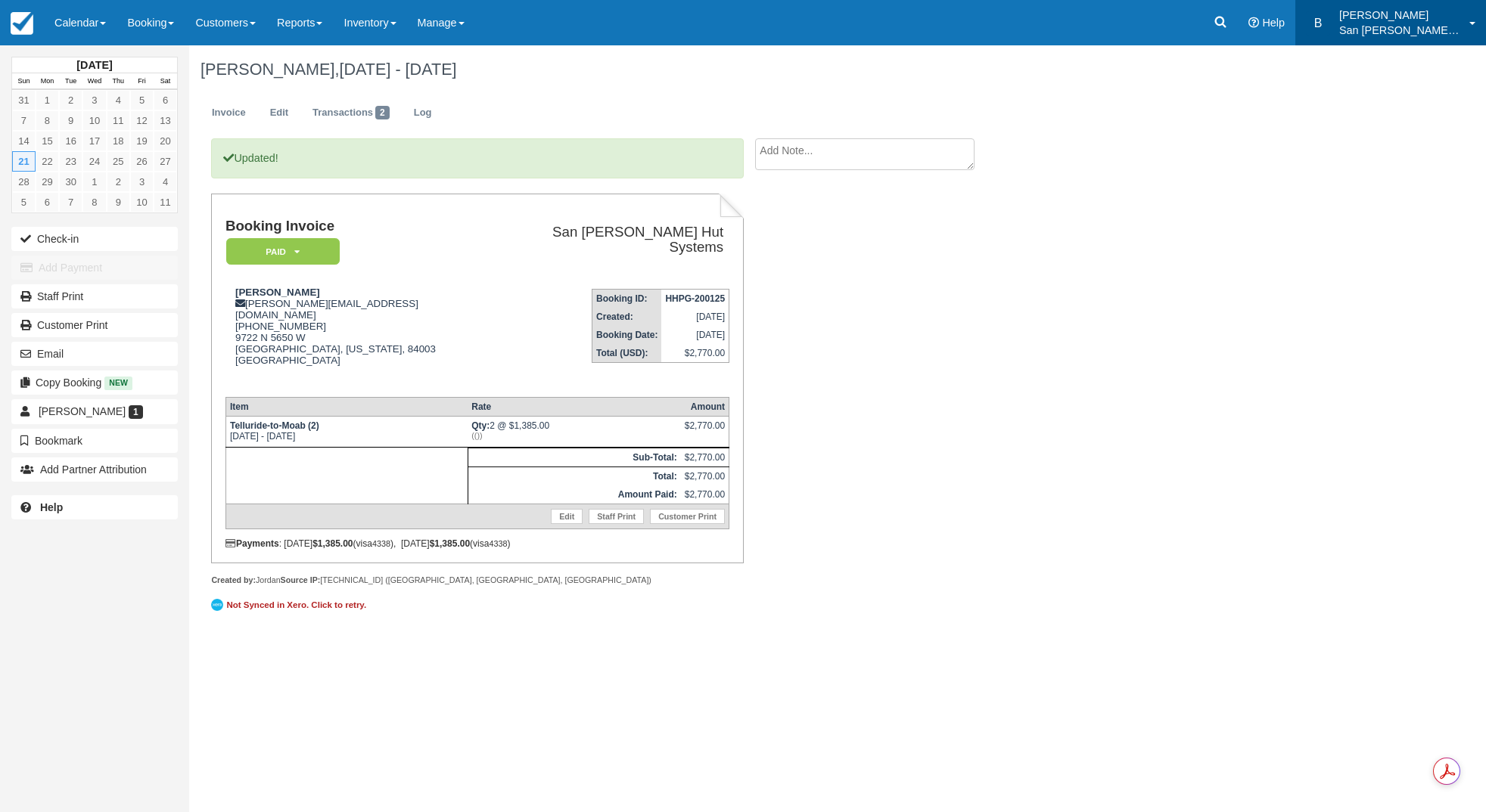
click at [1372, 28] on p "San [PERSON_NAME] Hut Systems" at bounding box center [1399, 30] width 121 height 15
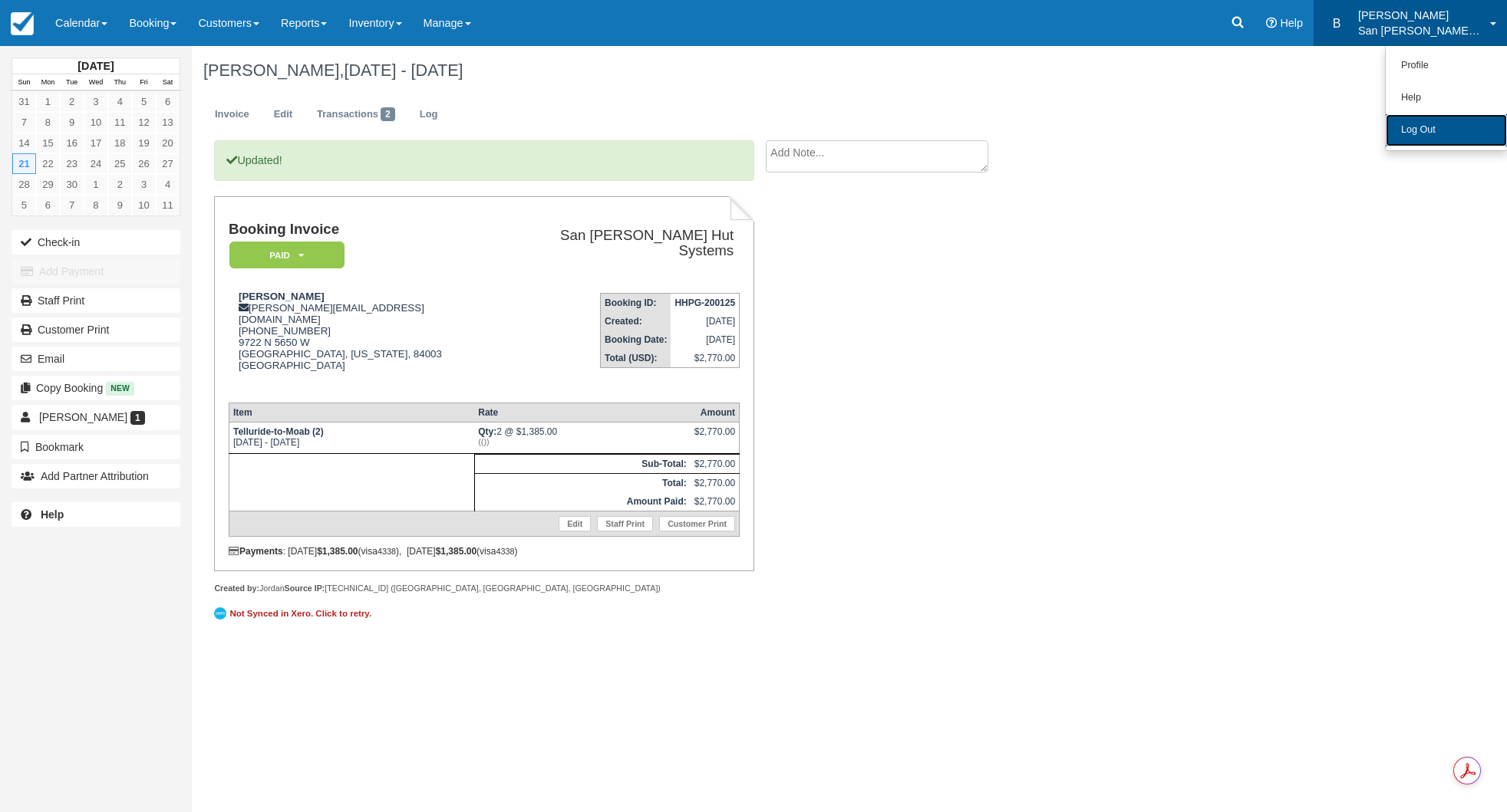
click at [1395, 123] on link "Log Out" at bounding box center [1446, 130] width 121 height 32
